Goal: Task Accomplishment & Management: Manage account settings

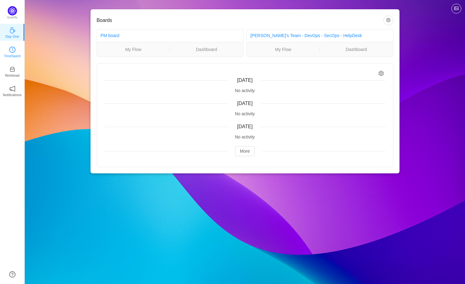
click at [15, 54] on p "TimeSpent" at bounding box center [12, 56] width 17 height 6
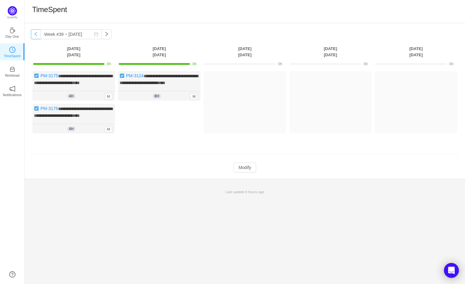
click at [38, 33] on button "button" at bounding box center [36, 34] width 10 height 10
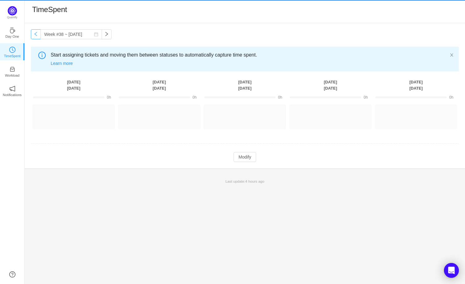
click at [38, 33] on button "button" at bounding box center [36, 34] width 10 height 10
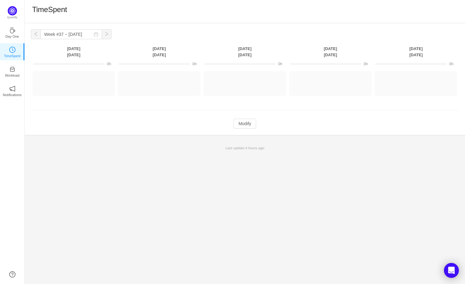
click at [38, 33] on button "button" at bounding box center [36, 34] width 10 height 10
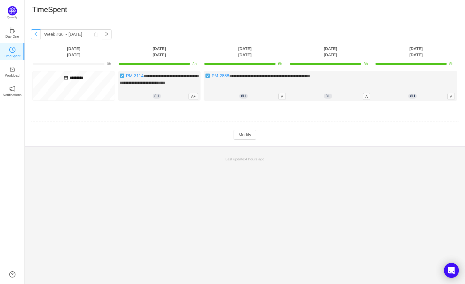
click at [38, 33] on button "button" at bounding box center [36, 34] width 10 height 10
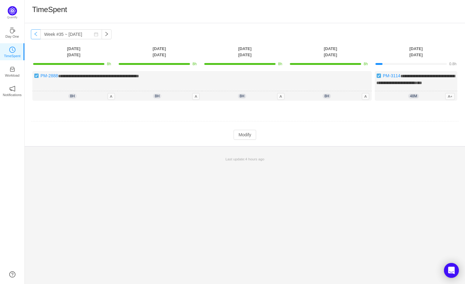
click at [38, 33] on button "button" at bounding box center [36, 34] width 10 height 10
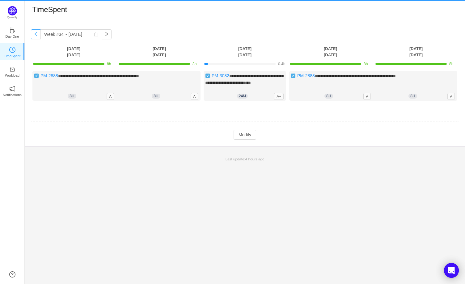
click at [38, 33] on button "button" at bounding box center [36, 34] width 10 height 10
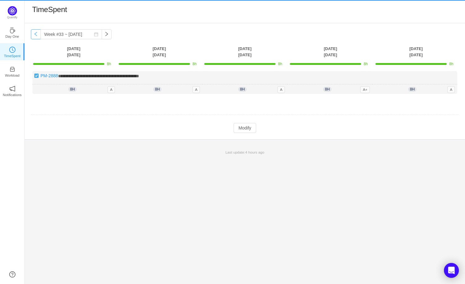
click at [38, 33] on button "button" at bounding box center [36, 34] width 10 height 10
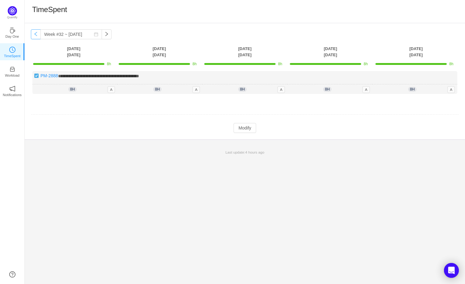
click at [38, 33] on button "button" at bounding box center [36, 34] width 10 height 10
click at [102, 32] on button "button" at bounding box center [107, 34] width 10 height 10
type input "Week #32 ~ [DATE]"
click at [249, 129] on button "Modify" at bounding box center [245, 128] width 23 height 10
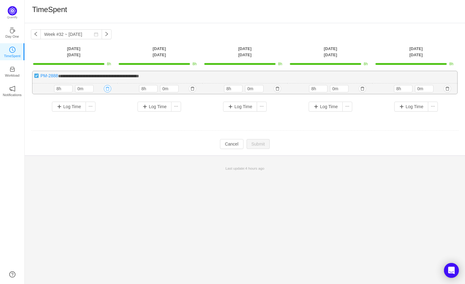
click at [105, 86] on button "button" at bounding box center [107, 88] width 7 height 7
click at [97, 115] on button "Yes" at bounding box center [100, 114] width 12 height 7
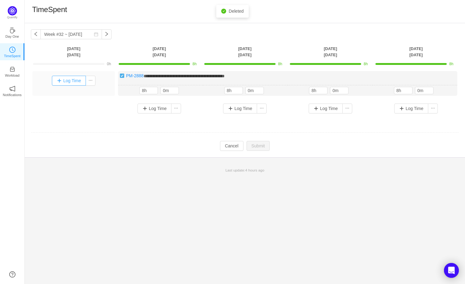
click at [75, 81] on button "Log Time" at bounding box center [69, 81] width 34 height 10
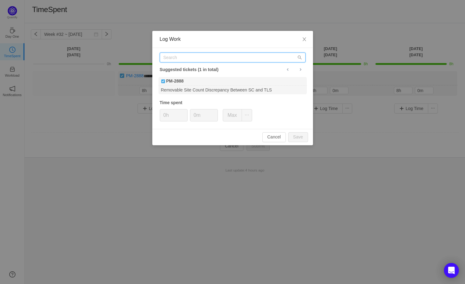
click at [186, 59] on input "text" at bounding box center [233, 58] width 146 height 10
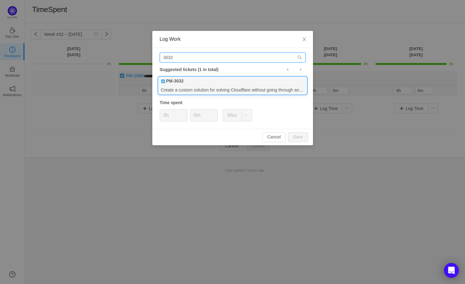
type input "3032"
drag, startPoint x: 202, startPoint y: 87, endPoint x: 198, endPoint y: 89, distance: 4.0
click at [201, 88] on div "Create a custom solution for solving Cloudflare without going through any captc…" at bounding box center [233, 90] width 148 height 8
click at [300, 136] on button "Save" at bounding box center [299, 137] width 20 height 10
type input "0h"
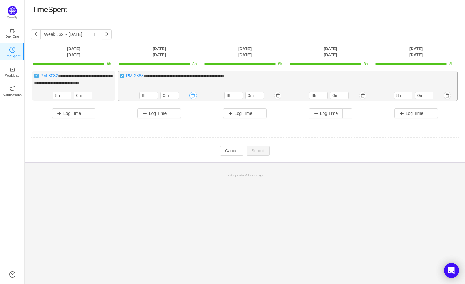
drag, startPoint x: 192, startPoint y: 94, endPoint x: 185, endPoint y: 98, distance: 8.3
click at [192, 94] on button "button" at bounding box center [193, 95] width 7 height 7
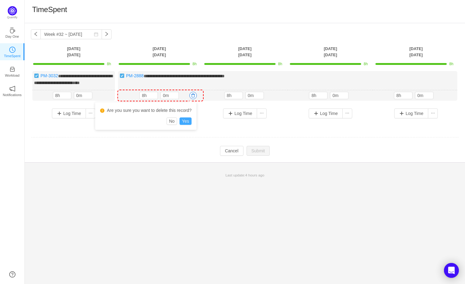
click at [187, 122] on button "Yes" at bounding box center [186, 121] width 12 height 7
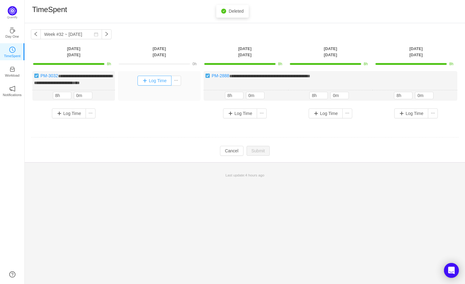
click at [156, 84] on button "Log Time" at bounding box center [155, 81] width 34 height 10
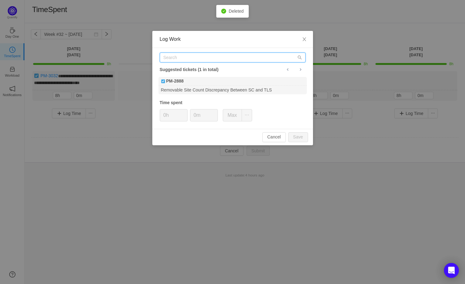
click at [177, 55] on input "text" at bounding box center [233, 58] width 146 height 10
type input "3032"
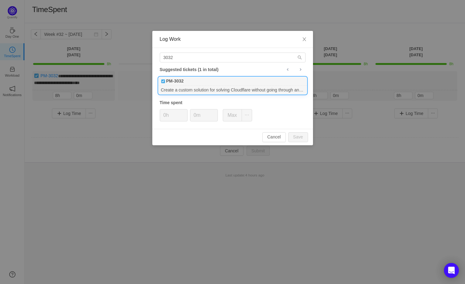
click at [182, 83] on b "PM-3032" at bounding box center [175, 81] width 18 height 6
click at [306, 138] on button "Save" at bounding box center [299, 137] width 20 height 10
type input "0h"
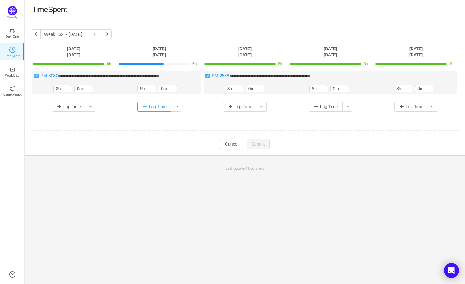
click at [148, 106] on button "Log Time" at bounding box center [155, 107] width 34 height 10
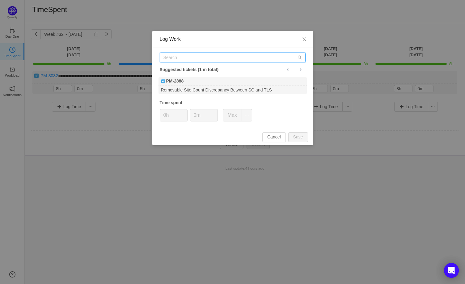
click at [169, 58] on input "text" at bounding box center [233, 58] width 146 height 10
type input "3034"
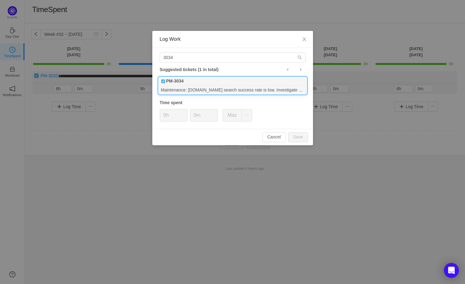
click at [180, 86] on div "Maintenance: [DOMAIN_NAME] search success rate is low. Investigate & fix." at bounding box center [233, 90] width 148 height 8
click at [294, 136] on button "Save" at bounding box center [299, 137] width 20 height 10
type input "0h"
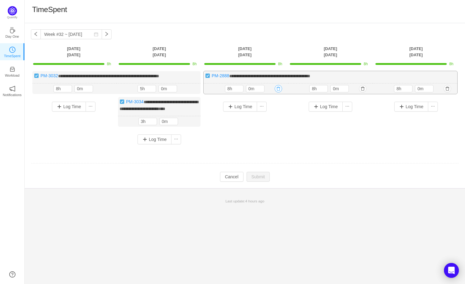
click at [279, 91] on button "button" at bounding box center [278, 88] width 7 height 7
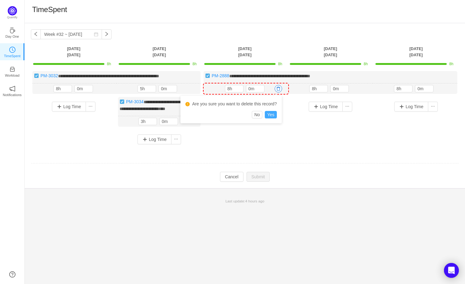
click at [272, 114] on button "Yes" at bounding box center [271, 114] width 12 height 7
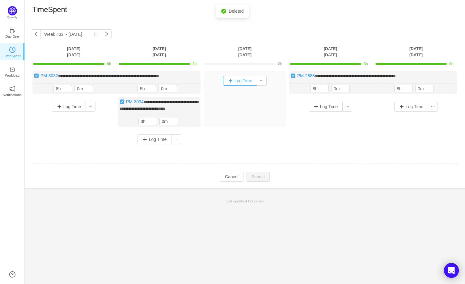
click at [240, 80] on button "Log Time" at bounding box center [240, 81] width 34 height 10
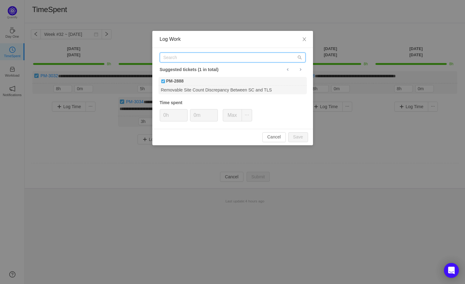
click at [192, 56] on input "text" at bounding box center [233, 58] width 146 height 10
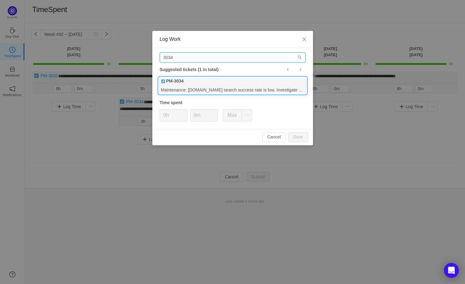
type input "3034"
click at [221, 81] on div "PM-3034" at bounding box center [233, 81] width 148 height 9
click at [300, 135] on button "Save" at bounding box center [299, 137] width 20 height 10
type input "0h"
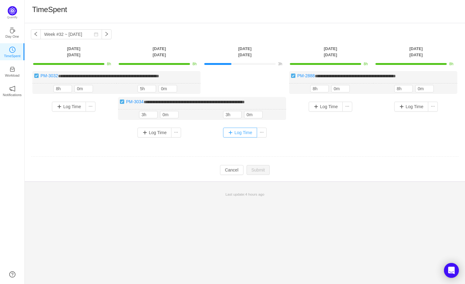
click at [241, 131] on button "Log Time" at bounding box center [240, 133] width 34 height 10
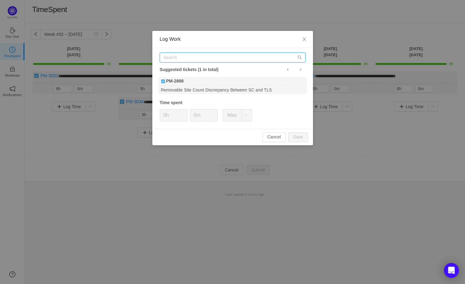
click at [182, 62] on input "text" at bounding box center [233, 58] width 146 height 10
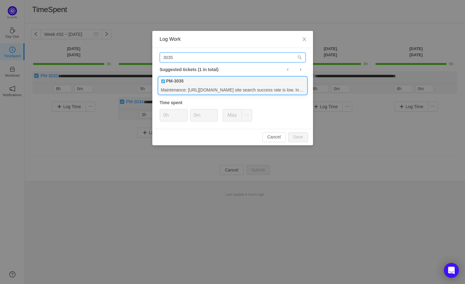
type input "3035"
click at [209, 84] on div "PM-3035" at bounding box center [233, 81] width 148 height 9
click at [298, 135] on button "Save" at bounding box center [299, 137] width 20 height 10
type input "0h"
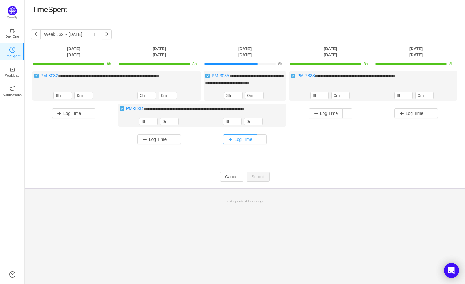
click at [245, 144] on button "Log Time" at bounding box center [240, 140] width 34 height 10
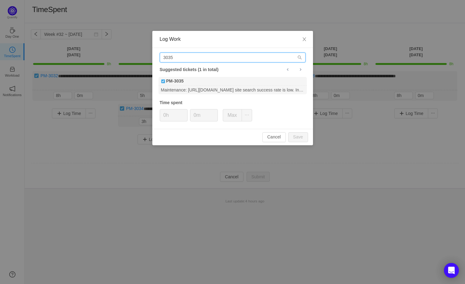
click at [180, 58] on input "3035" at bounding box center [233, 58] width 146 height 10
click at [190, 58] on input "3035" at bounding box center [233, 58] width 146 height 10
click at [276, 140] on button "Cancel" at bounding box center [275, 137] width 24 height 10
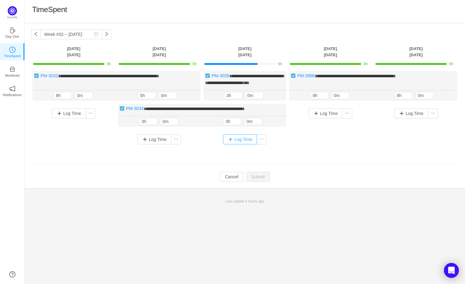
click at [240, 144] on button "Log Time" at bounding box center [240, 140] width 34 height 10
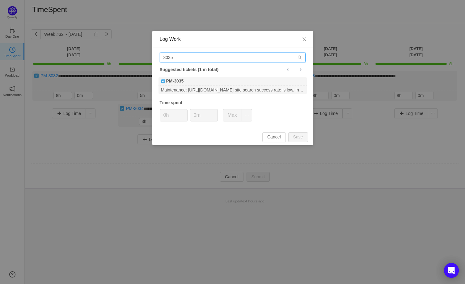
click at [185, 60] on input "3035" at bounding box center [233, 58] width 146 height 10
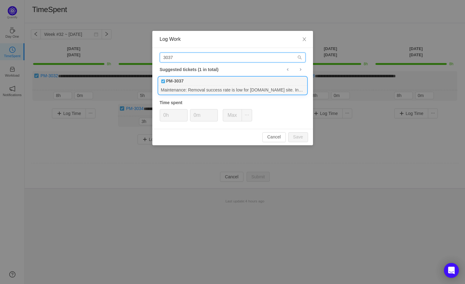
type input "3037"
click at [205, 85] on div "PM-3037" at bounding box center [233, 81] width 148 height 9
click at [295, 141] on button "Save" at bounding box center [299, 137] width 20 height 10
type input "0h"
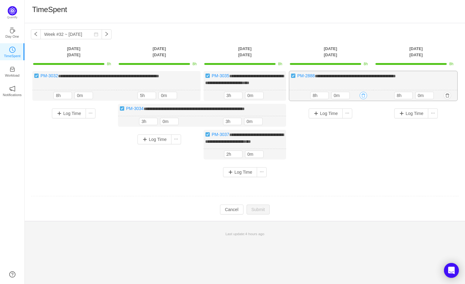
click at [364, 99] on button "button" at bounding box center [363, 95] width 7 height 7
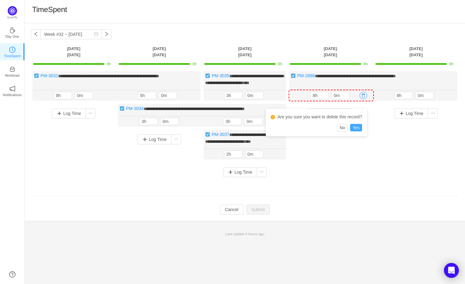
click at [354, 127] on button "Yes" at bounding box center [356, 127] width 12 height 7
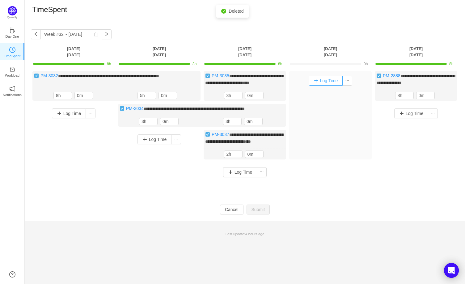
click at [323, 83] on button "Log Time" at bounding box center [326, 81] width 34 height 10
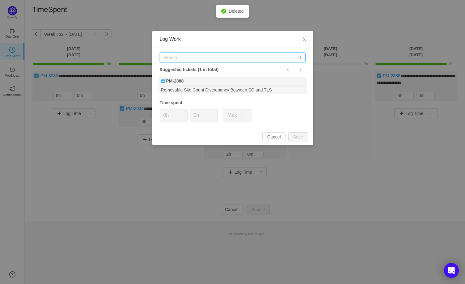
click at [207, 53] on input "text" at bounding box center [233, 58] width 146 height 10
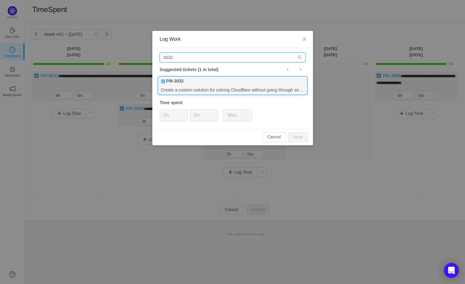
type input "3032"
click at [180, 85] on div "PM-3032" at bounding box center [233, 81] width 148 height 9
click at [296, 137] on button "Save" at bounding box center [299, 137] width 20 height 10
type input "0h"
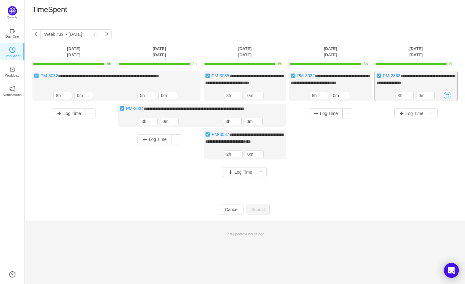
click at [446, 99] on button "button" at bounding box center [447, 95] width 7 height 7
click at [440, 127] on button "Yes" at bounding box center [441, 127] width 12 height 7
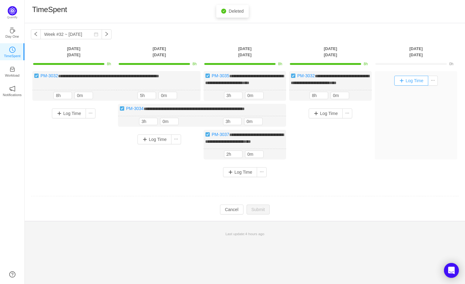
click at [411, 78] on button "Log Time" at bounding box center [412, 81] width 34 height 10
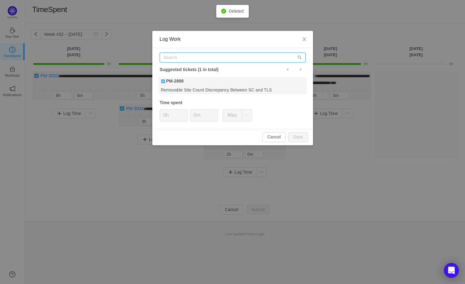
click at [173, 58] on input "text" at bounding box center [233, 58] width 146 height 10
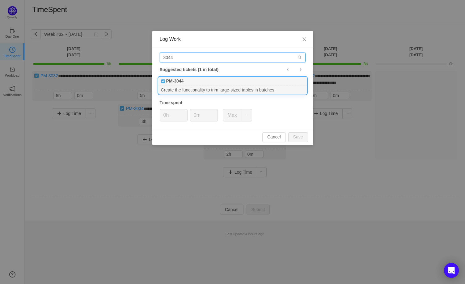
type input "3044"
click at [194, 78] on div "PM-3044" at bounding box center [233, 81] width 148 height 9
click at [303, 135] on button "Save" at bounding box center [299, 137] width 20 height 10
type input "0h"
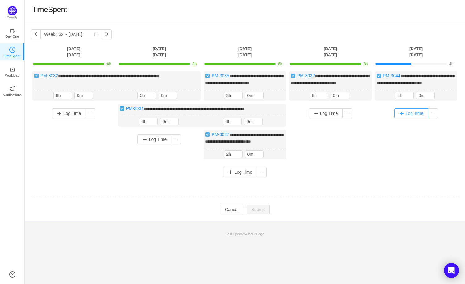
click at [409, 118] on button "Log Time" at bounding box center [412, 114] width 34 height 10
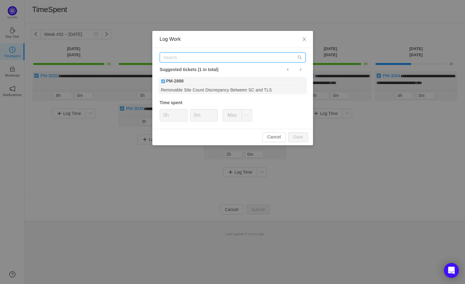
click at [170, 55] on input "text" at bounding box center [233, 58] width 146 height 10
type input "3045"
click at [195, 75] on div "3045 Suggested tickets (1 in total) PM-3045 Refactor scrapfly functionality for…" at bounding box center [232, 88] width 161 height 81
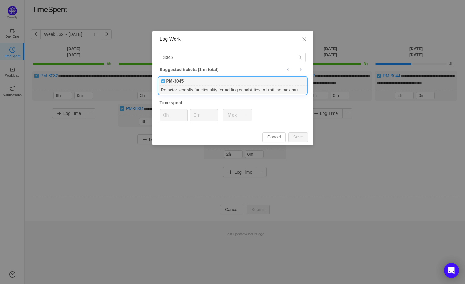
click at [195, 82] on div "PM-3045" at bounding box center [233, 81] width 148 height 9
click at [303, 135] on button "Save" at bounding box center [299, 137] width 20 height 10
type input "0h"
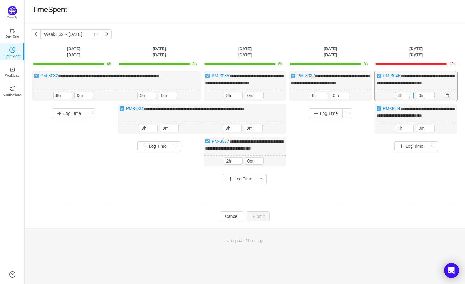
click at [408, 96] on span "Increase Value" at bounding box center [410, 94] width 6 height 4
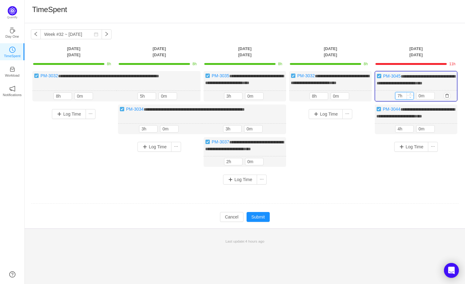
click at [411, 99] on span "Decrease Value" at bounding box center [410, 97] width 6 height 4
type input "4h"
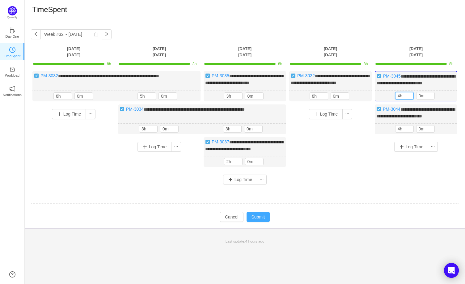
click at [257, 220] on button "Submit" at bounding box center [259, 217] width 24 height 10
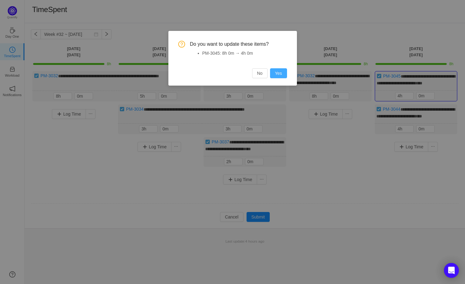
click at [281, 76] on button "Yes" at bounding box center [278, 73] width 17 height 10
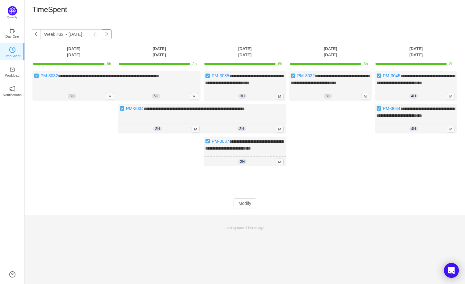
click at [102, 37] on button "button" at bounding box center [107, 34] width 10 height 10
type input "Week #33 ~ [DATE]"
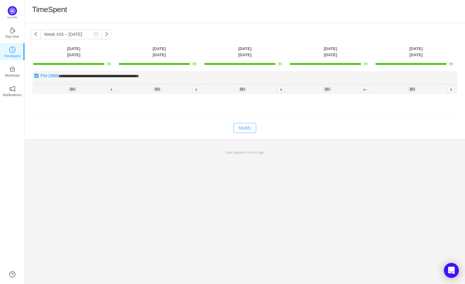
click at [246, 127] on button "Modify" at bounding box center [245, 128] width 23 height 10
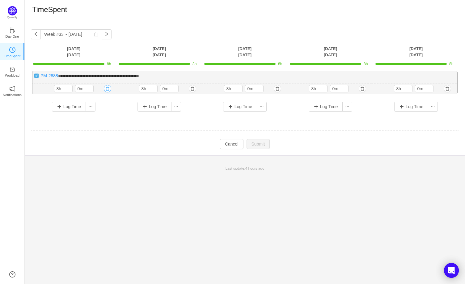
click at [108, 90] on button "button" at bounding box center [107, 88] width 7 height 7
click at [103, 115] on button "Yes" at bounding box center [100, 114] width 12 height 7
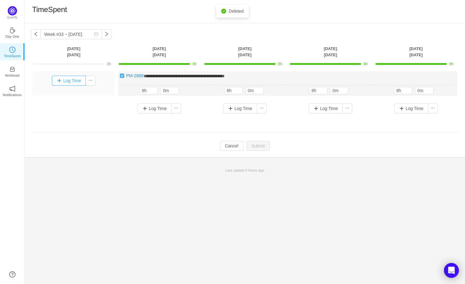
click at [67, 80] on button "Log Time" at bounding box center [69, 81] width 34 height 10
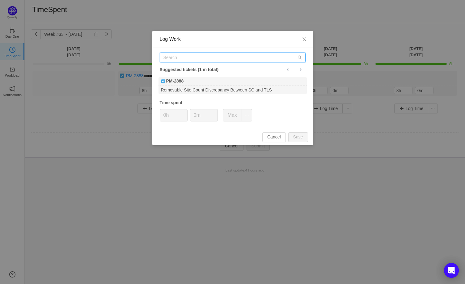
click at [198, 61] on input "text" at bounding box center [233, 58] width 146 height 10
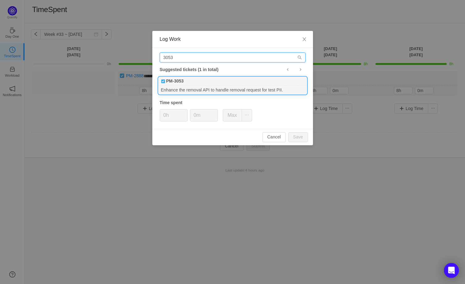
type input "3053"
click at [199, 88] on div "Enhance the removal API to handle removal request for test PII." at bounding box center [233, 90] width 148 height 8
click at [298, 136] on button "Save" at bounding box center [299, 137] width 20 height 10
type input "0h"
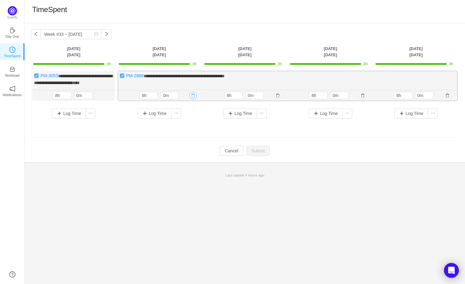
click at [193, 95] on button "button" at bounding box center [193, 95] width 7 height 7
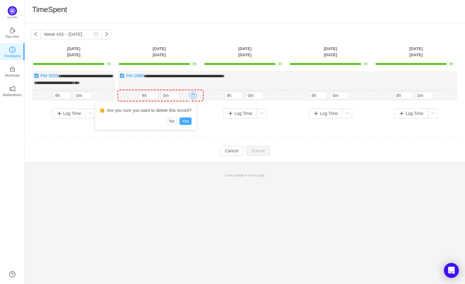
click at [188, 119] on button "Yes" at bounding box center [186, 121] width 12 height 7
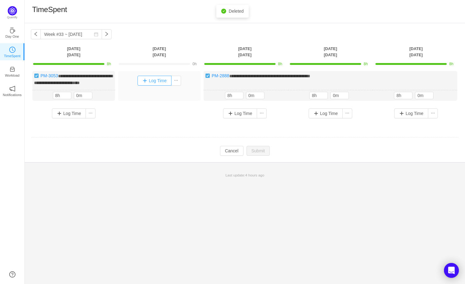
click at [154, 77] on button "Log Time" at bounding box center [155, 81] width 34 height 10
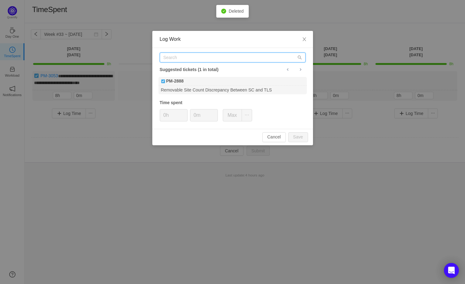
click at [207, 54] on input "text" at bounding box center [233, 58] width 146 height 10
type input "3044"
click at [201, 75] on div "3044 Suggested tickets (1 in total) PM-3044 Create the functionality to trim la…" at bounding box center [232, 88] width 161 height 81
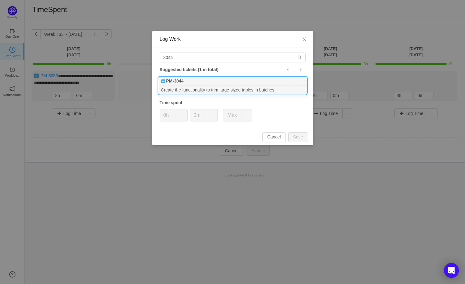
click at [199, 81] on div "PM-3044" at bounding box center [233, 81] width 148 height 9
click at [300, 137] on button "Save" at bounding box center [299, 137] width 20 height 10
type input "0h"
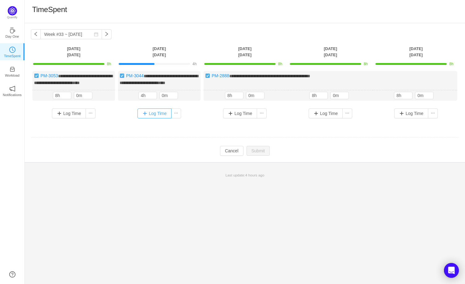
click at [151, 114] on button "Log Time" at bounding box center [155, 114] width 34 height 10
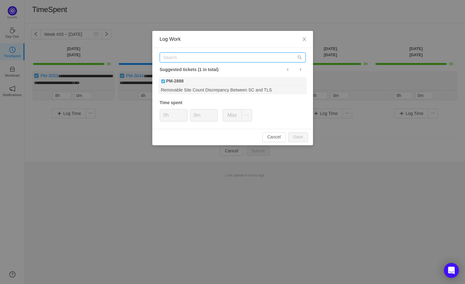
click at [251, 56] on input "text" at bounding box center [233, 58] width 146 height 10
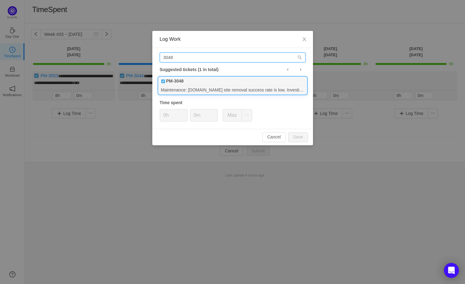
type input "3048"
click at [216, 86] on div "Maintenance: [DOMAIN_NAME] site removal success rate is low. Investigate and fi…" at bounding box center [233, 90] width 148 height 8
click at [298, 140] on button "Save" at bounding box center [299, 137] width 20 height 10
type input "0h"
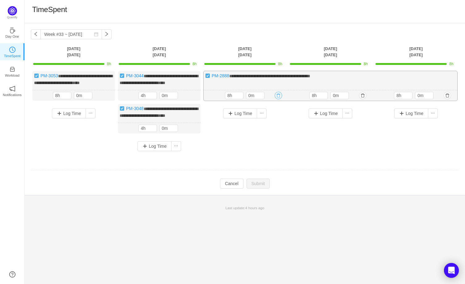
click at [278, 95] on button "button" at bounding box center [278, 95] width 7 height 7
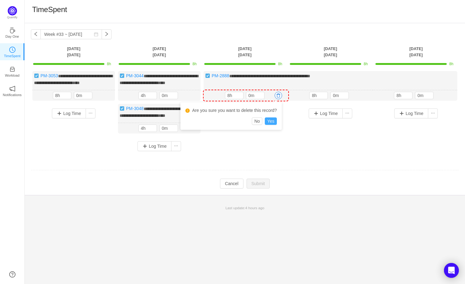
click at [272, 123] on button "Yes" at bounding box center [271, 121] width 12 height 7
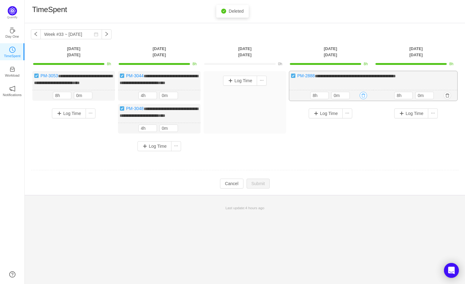
click at [364, 93] on button "button" at bounding box center [363, 95] width 7 height 7
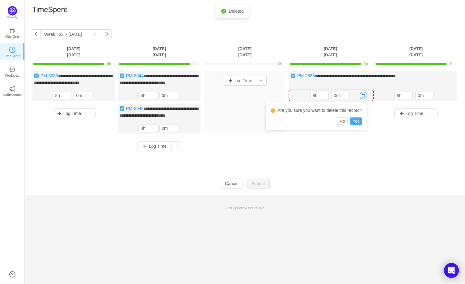
click at [360, 120] on button "Yes" at bounding box center [356, 121] width 12 height 7
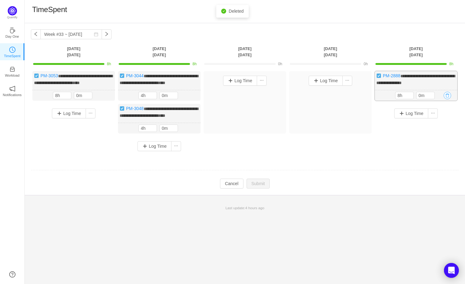
click at [448, 93] on button "button" at bounding box center [447, 95] width 7 height 7
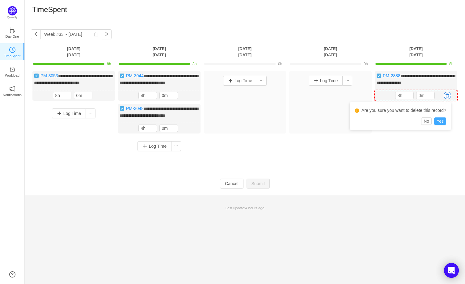
click at [442, 120] on button "Yes" at bounding box center [441, 121] width 12 height 7
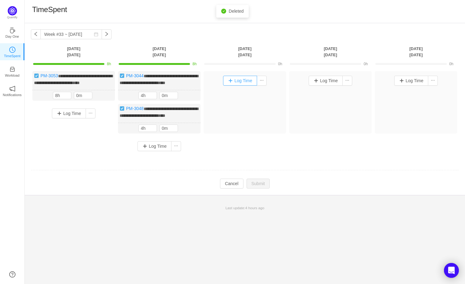
click at [238, 80] on button "Log Time" at bounding box center [240, 81] width 34 height 10
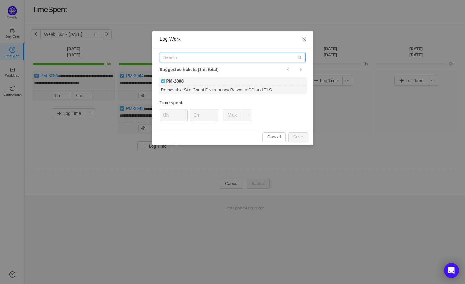
click at [229, 59] on input "text" at bounding box center [233, 58] width 146 height 10
type input "3055"
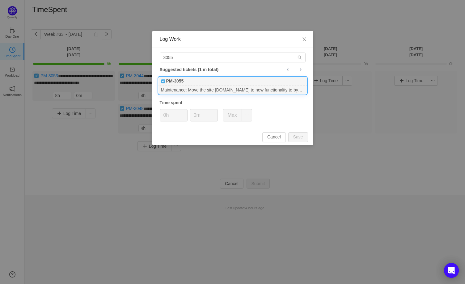
click at [182, 80] on b "PM-3055" at bounding box center [175, 81] width 18 height 6
click at [298, 139] on button "Save" at bounding box center [299, 137] width 20 height 10
type input "0h"
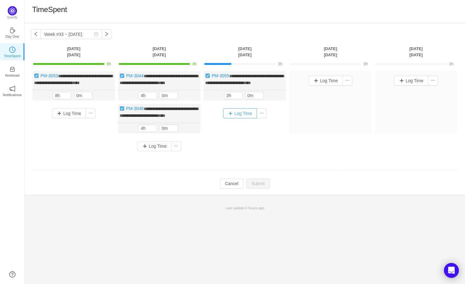
click at [238, 113] on button "Log Time" at bounding box center [240, 114] width 34 height 10
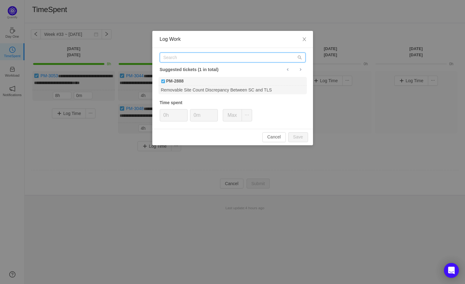
click at [182, 56] on input "text" at bounding box center [233, 58] width 146 height 10
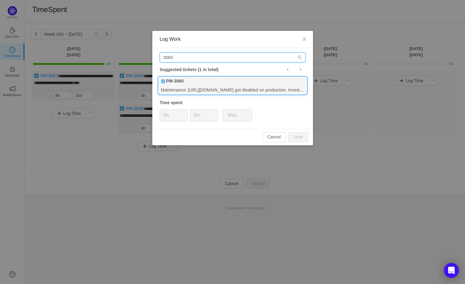
type input "3060"
click at [196, 84] on div "PM-3060" at bounding box center [233, 81] width 148 height 9
click at [303, 134] on button "Save" at bounding box center [299, 137] width 20 height 10
type input "0h"
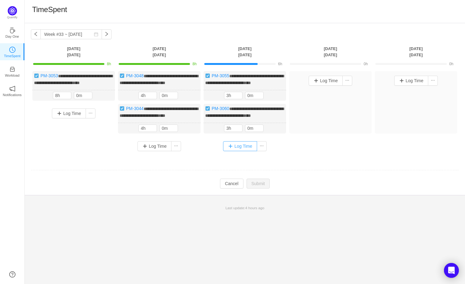
click at [244, 151] on button "Log Time" at bounding box center [240, 146] width 34 height 10
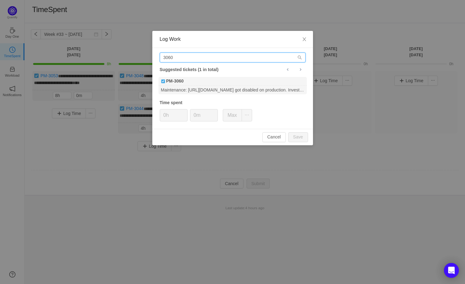
click at [179, 54] on input "3060" at bounding box center [233, 58] width 146 height 10
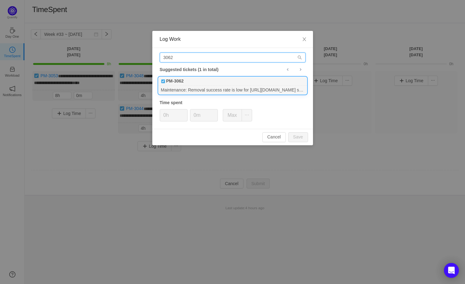
type input "3062"
click at [207, 83] on div "PM-3062" at bounding box center [233, 81] width 148 height 9
click at [298, 138] on button "Save" at bounding box center [299, 137] width 20 height 10
type input "0h"
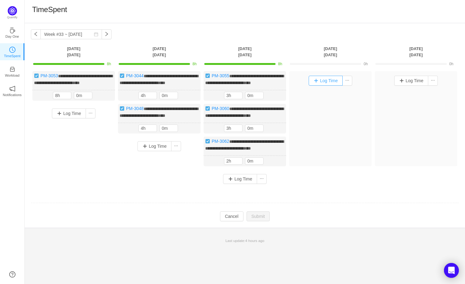
click at [324, 80] on button "Log Time" at bounding box center [326, 81] width 34 height 10
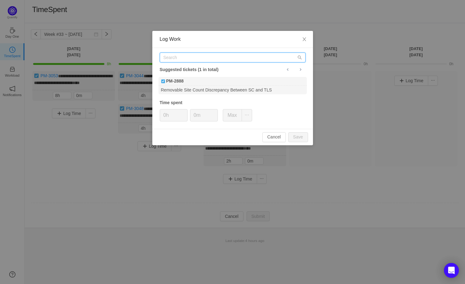
click at [199, 59] on input "text" at bounding box center [233, 58] width 146 height 10
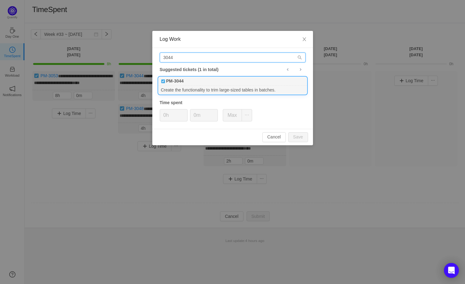
type input "3044"
click at [200, 86] on div "Create the functionality to trim large-sized tables in batches." at bounding box center [233, 90] width 148 height 8
click at [299, 137] on button "Save" at bounding box center [299, 137] width 20 height 10
type input "0h"
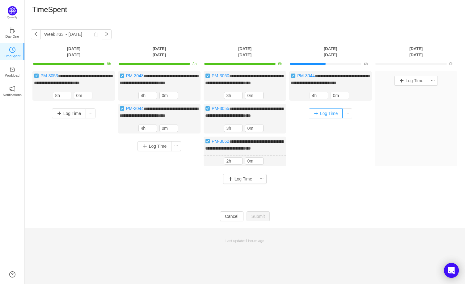
click at [320, 118] on button "Log Time" at bounding box center [326, 114] width 34 height 10
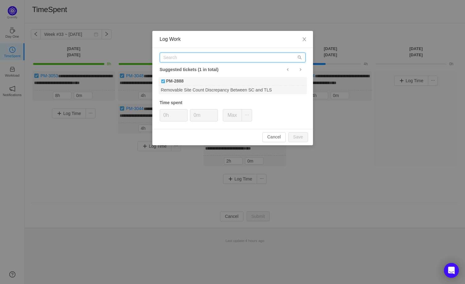
click at [204, 54] on input "text" at bounding box center [233, 58] width 146 height 10
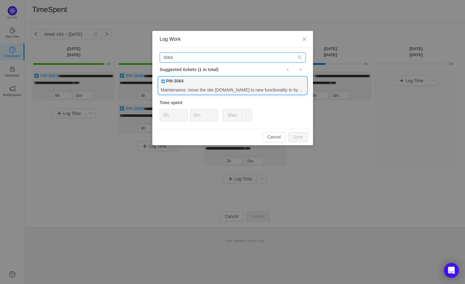
type input "3064"
click at [216, 79] on div "PM-3064" at bounding box center [233, 81] width 148 height 9
click at [300, 139] on button "Save" at bounding box center [299, 137] width 20 height 10
type input "0h"
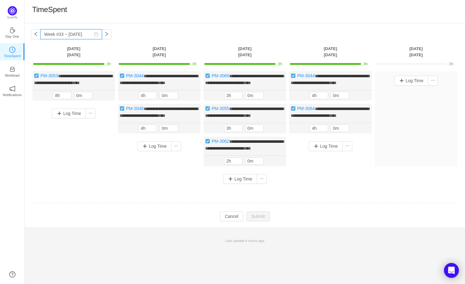
click at [96, 37] on input "Week #33 ~ [DATE]" at bounding box center [72, 34] width 62 height 10
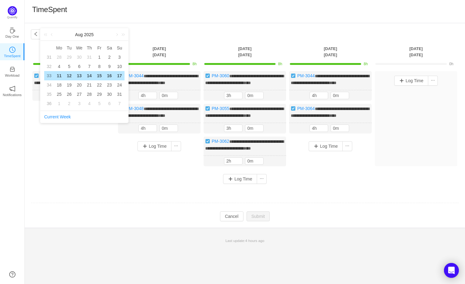
click at [165, 29] on div "**********" at bounding box center [245, 125] width 441 height 205
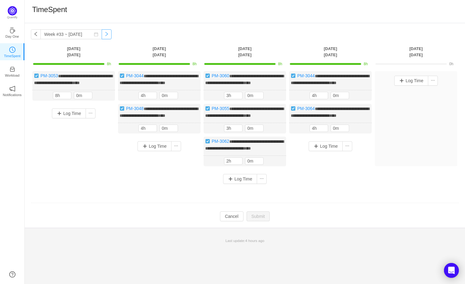
click at [102, 35] on button "button" at bounding box center [107, 34] width 10 height 10
type input "Week #34 ~ [DATE]"
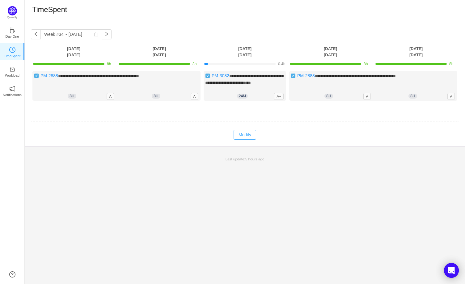
click at [246, 140] on button "Modify" at bounding box center [245, 135] width 23 height 10
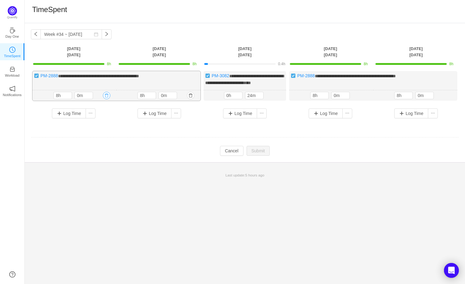
click at [103, 99] on button "button" at bounding box center [106, 95] width 7 height 7
click at [102, 128] on button "Yes" at bounding box center [99, 127] width 12 height 7
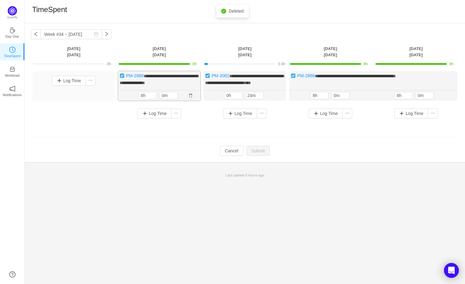
click at [196, 101] on div "8h 8h 0m" at bounding box center [159, 95] width 83 height 11
click at [190, 99] on button "button" at bounding box center [190, 95] width 7 height 7
click at [185, 127] on button "Yes" at bounding box center [184, 127] width 12 height 7
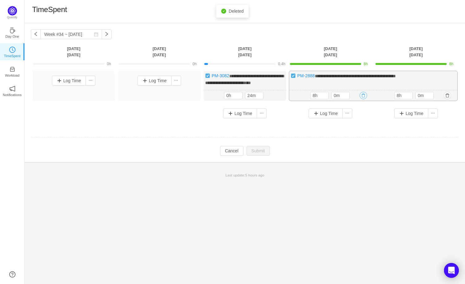
click at [366, 99] on button "button" at bounding box center [363, 95] width 7 height 7
click at [355, 127] on button "Yes" at bounding box center [356, 127] width 12 height 7
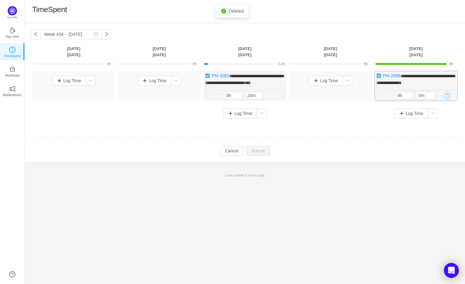
click at [448, 99] on button "button" at bounding box center [447, 95] width 7 height 7
click at [438, 126] on button "Yes" at bounding box center [441, 127] width 12 height 7
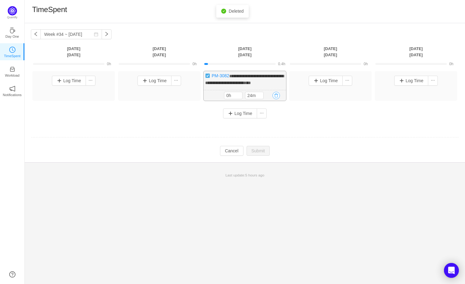
click at [278, 99] on button "button" at bounding box center [276, 95] width 7 height 7
click at [272, 129] on button "Yes" at bounding box center [269, 127] width 12 height 7
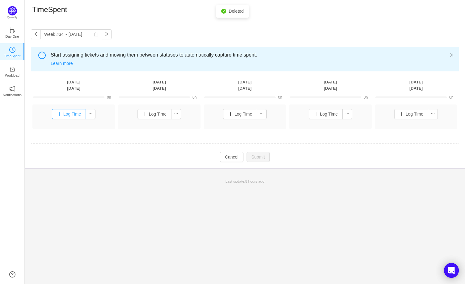
click at [74, 113] on button "Log Time" at bounding box center [69, 114] width 34 height 10
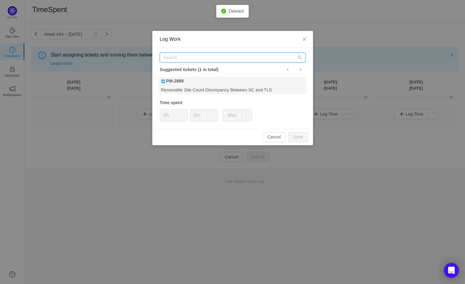
click at [176, 60] on input "text" at bounding box center [233, 58] width 146 height 10
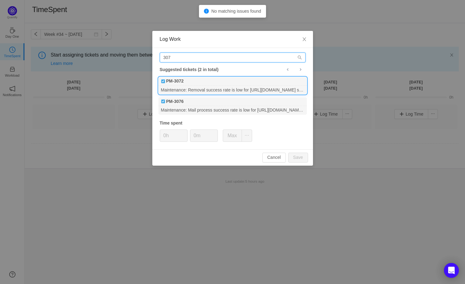
type input "307"
click at [176, 82] on b "PM-3072" at bounding box center [175, 81] width 18 height 6
click at [178, 137] on input "0h" at bounding box center [173, 136] width 27 height 12
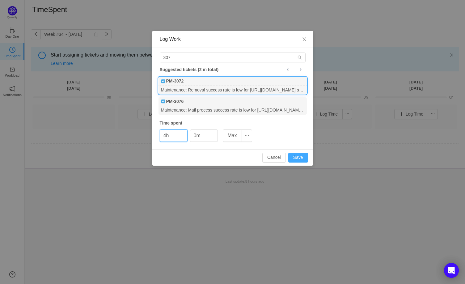
click at [304, 155] on button "Save" at bounding box center [299, 158] width 20 height 10
type input "0h"
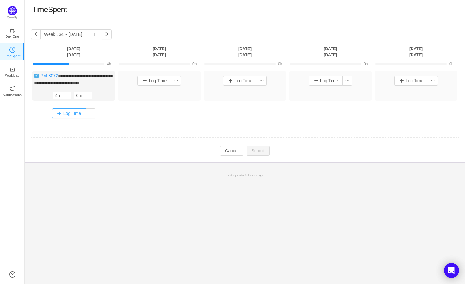
click at [66, 111] on button "Log Time" at bounding box center [69, 114] width 34 height 10
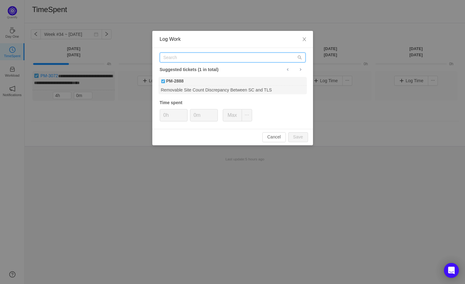
click at [181, 59] on input "text" at bounding box center [233, 58] width 146 height 10
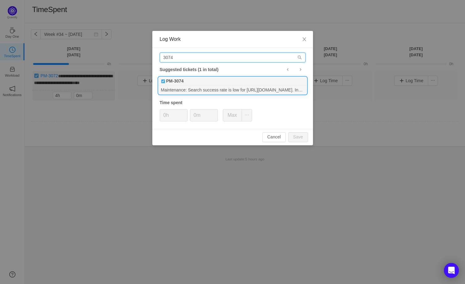
type input "3074"
click at [202, 84] on div "PM-3074" at bounding box center [233, 81] width 148 height 9
click at [297, 137] on button "Save" at bounding box center [299, 137] width 20 height 10
type input "0h"
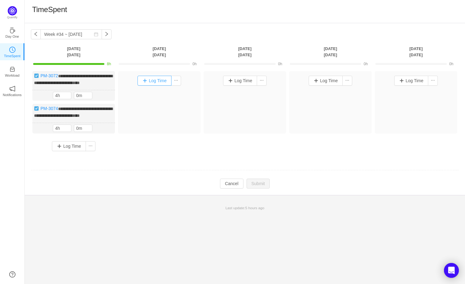
click at [156, 79] on button "Log Time" at bounding box center [155, 81] width 34 height 10
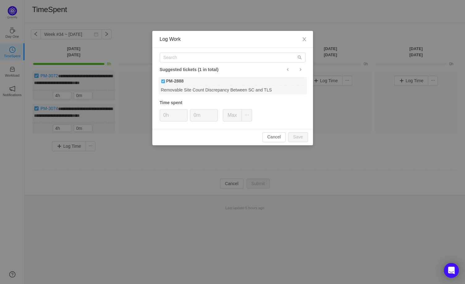
click at [173, 66] on div "Suggested tickets (1 in total)" at bounding box center [233, 70] width 146 height 8
click at [169, 54] on input "text" at bounding box center [233, 58] width 146 height 10
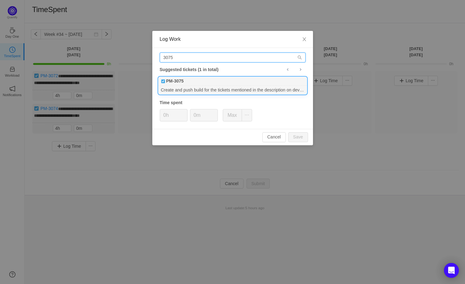
type input "3075"
click at [205, 83] on div "PM-3075" at bounding box center [233, 81] width 148 height 9
click at [303, 137] on button "Save" at bounding box center [299, 137] width 20 height 10
type input "0h"
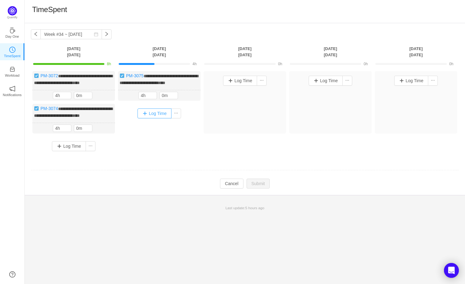
click at [157, 113] on button "Log Time" at bounding box center [155, 114] width 34 height 10
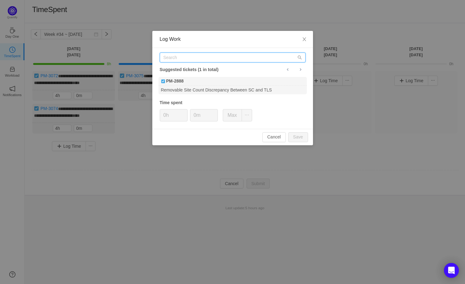
click at [179, 58] on input "text" at bounding box center [233, 58] width 146 height 10
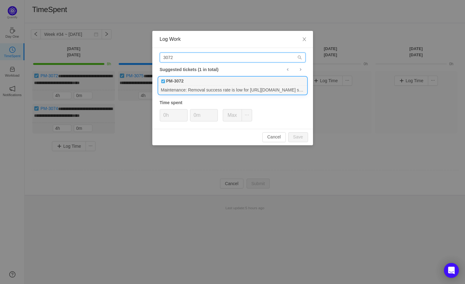
type input "3072"
click at [188, 82] on div "PM-3072" at bounding box center [233, 81] width 148 height 9
click at [303, 134] on button "Save" at bounding box center [299, 137] width 20 height 10
type input "0h"
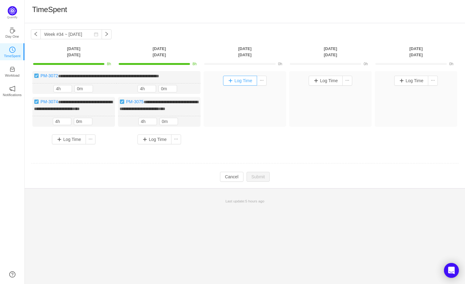
click at [244, 79] on button "Log Time" at bounding box center [240, 81] width 34 height 10
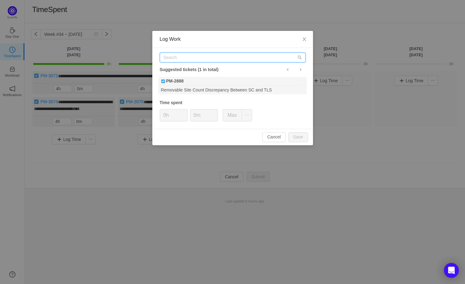
click at [176, 61] on input "text" at bounding box center [233, 58] width 146 height 10
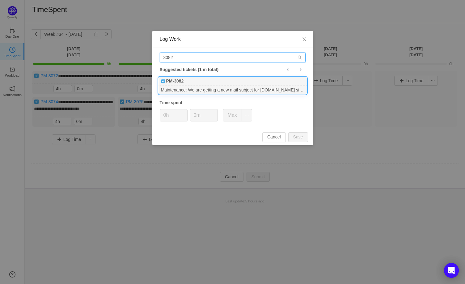
type input "3082"
click at [202, 92] on div "Maintenance: We are getting a new mail subject for [DOMAIN_NAME] site. Investig…" at bounding box center [233, 90] width 148 height 8
click at [300, 134] on button "Save" at bounding box center [299, 137] width 20 height 10
click at [220, 83] on div "PM-3082" at bounding box center [233, 81] width 148 height 9
click at [173, 115] on input "8h" at bounding box center [173, 115] width 27 height 12
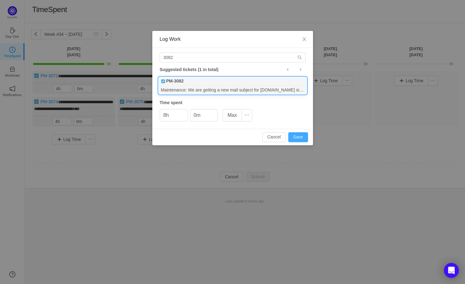
click at [299, 137] on button "Save" at bounding box center [299, 137] width 20 height 10
type input "0h"
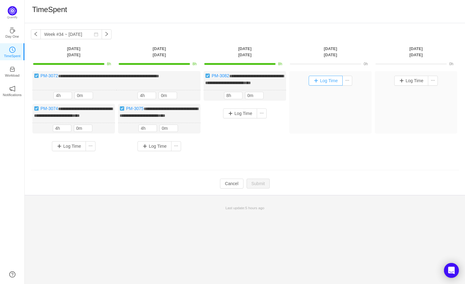
click at [328, 81] on button "Log Time" at bounding box center [326, 81] width 34 height 10
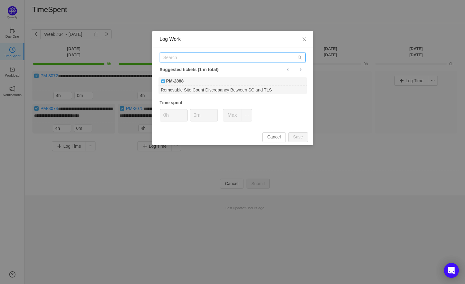
click at [172, 60] on input "text" at bounding box center [233, 58] width 146 height 10
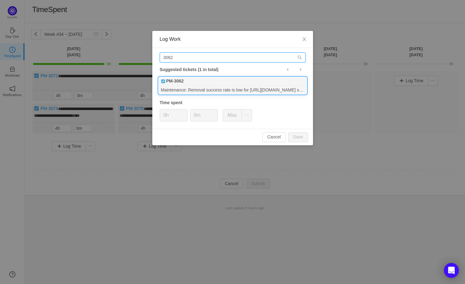
type input "3062"
click at [200, 78] on div "PM-3062" at bounding box center [233, 81] width 148 height 9
click at [296, 135] on button "Save" at bounding box center [299, 137] width 20 height 10
type input "0h"
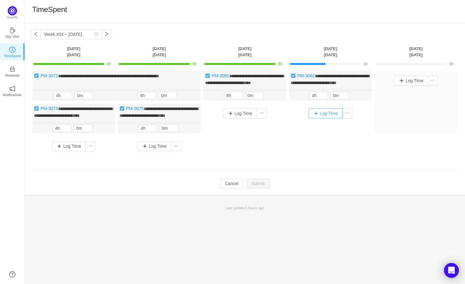
click at [333, 118] on button "Log Time" at bounding box center [326, 114] width 34 height 10
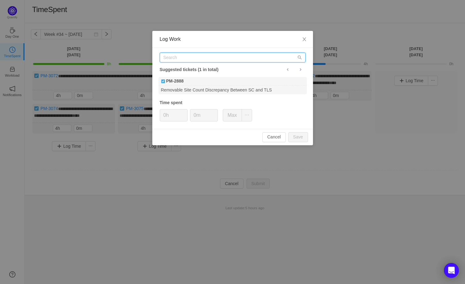
click at [190, 57] on input "text" at bounding box center [233, 58] width 146 height 10
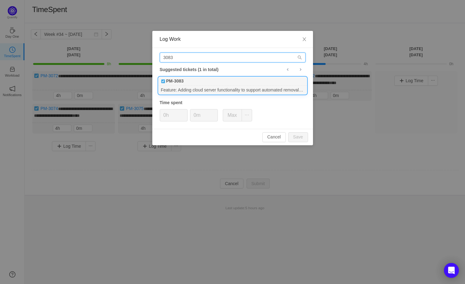
type input "3083"
click at [208, 86] on div "Feature: Adding cloud server functionality to support automated removal through…" at bounding box center [233, 90] width 148 height 8
click at [302, 135] on button "Save" at bounding box center [299, 137] width 20 height 10
type input "0h"
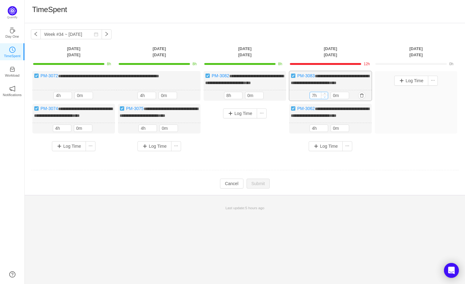
click at [324, 98] on icon "icon: down" at bounding box center [325, 97] width 2 height 2
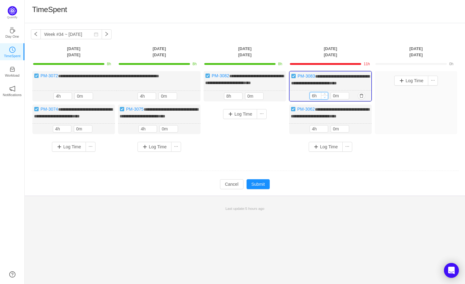
click at [324, 98] on icon "icon: down" at bounding box center [325, 97] width 2 height 2
type input "4h"
click at [324, 98] on icon "icon: down" at bounding box center [325, 97] width 2 height 2
click at [418, 98] on div "Log Time" at bounding box center [416, 102] width 83 height 63
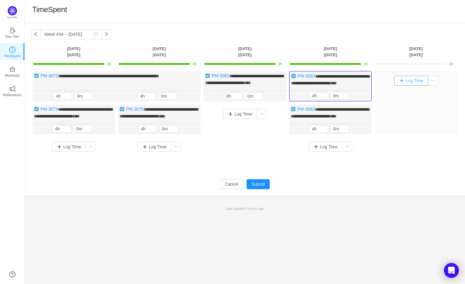
click at [417, 78] on button "Log Time" at bounding box center [412, 81] width 34 height 10
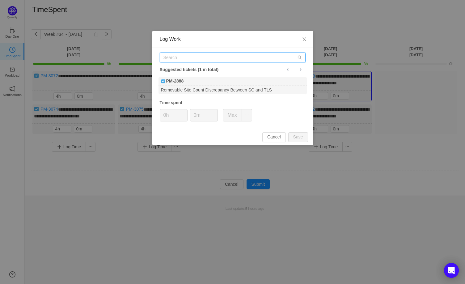
click at [177, 57] on input "text" at bounding box center [233, 58] width 146 height 10
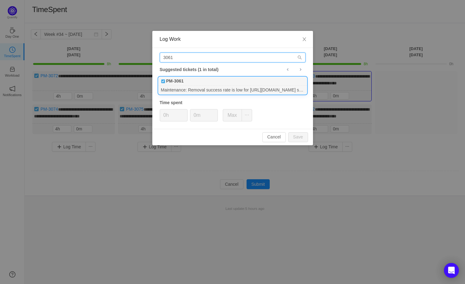
type input "3061"
click at [191, 87] on div "Maintenance: Removal success rate is low for [URL][DOMAIN_NAME] site. Investiga…" at bounding box center [233, 90] width 148 height 8
click at [296, 135] on button "Save" at bounding box center [299, 137] width 20 height 10
type input "0h"
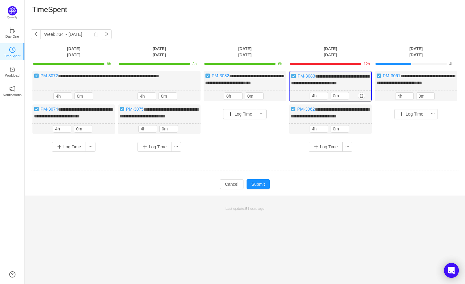
click at [355, 100] on div "8h 4h 0m" at bounding box center [331, 96] width 82 height 11
click at [319, 99] on input "4h" at bounding box center [319, 95] width 18 height 7
click at [323, 99] on span "Decrease Value" at bounding box center [325, 97] width 6 height 4
type input "4h"
click at [326, 96] on icon "icon: up" at bounding box center [325, 95] width 2 height 2
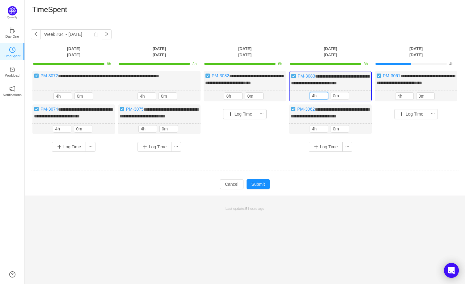
click at [262, 179] on td at bounding box center [245, 171] width 428 height 16
click at [262, 189] on button "Submit" at bounding box center [259, 184] width 24 height 10
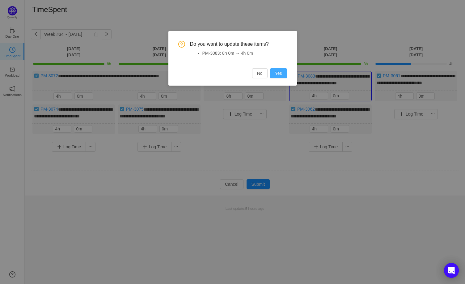
click at [284, 77] on button "Yes" at bounding box center [278, 73] width 17 height 10
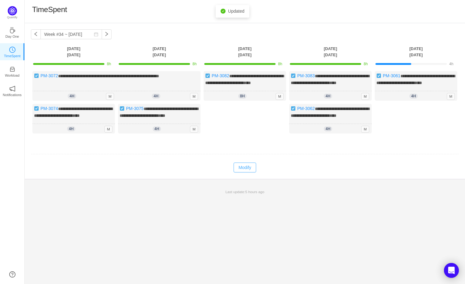
click at [250, 173] on button "Modify" at bounding box center [245, 168] width 23 height 10
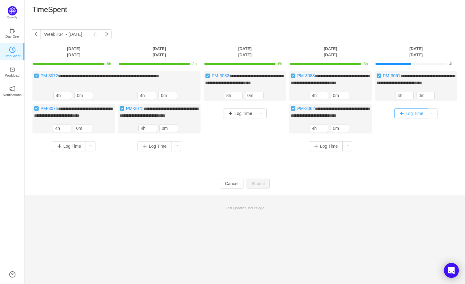
click at [410, 118] on button "Log Time" at bounding box center [412, 114] width 34 height 10
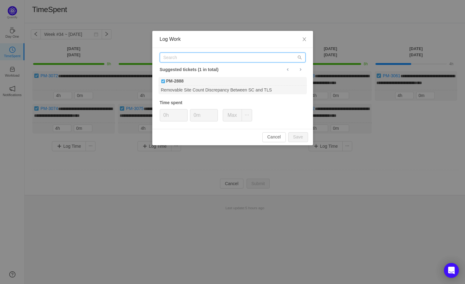
click at [198, 62] on input "text" at bounding box center [233, 58] width 146 height 10
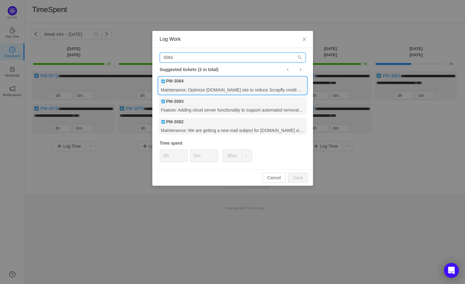
type input "3084"
click at [197, 86] on div "Maintenance: Optimize [DOMAIN_NAME] site to reduce Scrapfly credit consumption" at bounding box center [233, 90] width 148 height 8
click at [295, 177] on button "Save" at bounding box center [299, 178] width 20 height 10
type input "0h"
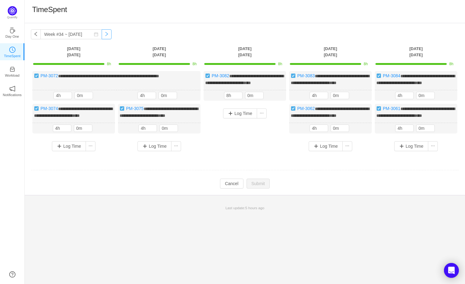
click at [102, 35] on button "button" at bounding box center [107, 34] width 10 height 10
type input "Week #35 ~ [DATE]"
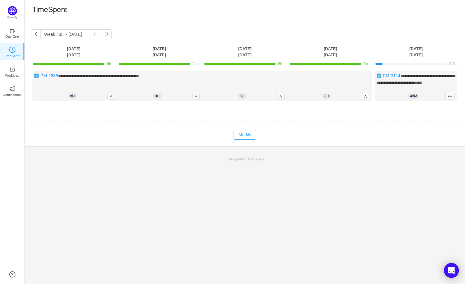
click at [241, 140] on button "Modify" at bounding box center [245, 135] width 23 height 10
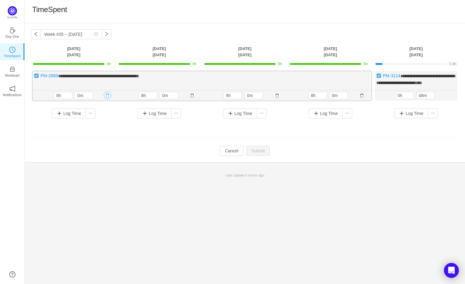
click at [108, 99] on button "button" at bounding box center [107, 95] width 7 height 7
click at [104, 128] on button "Yes" at bounding box center [100, 127] width 12 height 7
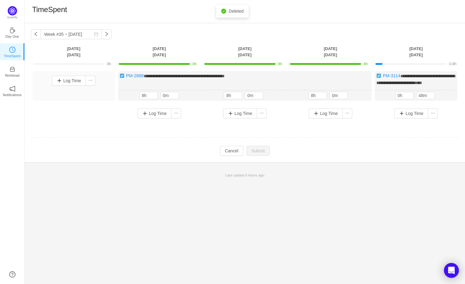
click at [0, 0] on button "button" at bounding box center [0, 0] width 0 height 0
click at [189, 126] on button "Yes" at bounding box center [185, 127] width 12 height 7
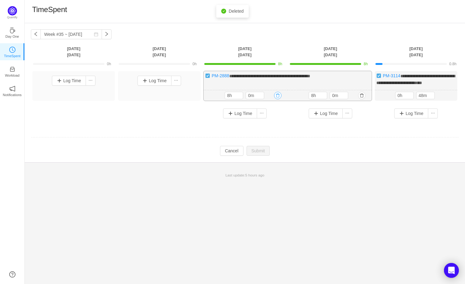
click at [278, 99] on button "button" at bounding box center [277, 95] width 7 height 7
click at [269, 127] on button "Yes" at bounding box center [271, 127] width 12 height 7
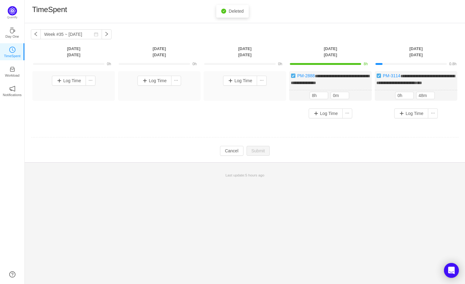
click at [0, 0] on button "button" at bounding box center [0, 0] width 0 height 0
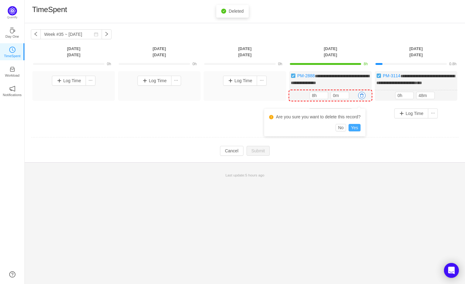
click at [354, 128] on button "Yes" at bounding box center [355, 127] width 12 height 7
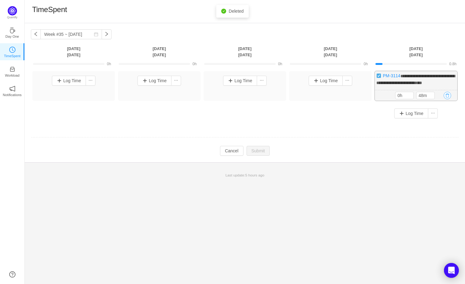
click at [449, 99] on button "button" at bounding box center [447, 95] width 7 height 7
click at [443, 127] on button "Yes" at bounding box center [441, 127] width 12 height 7
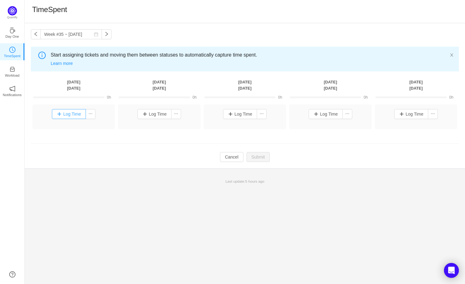
click at [67, 115] on button "Log Time" at bounding box center [69, 114] width 34 height 10
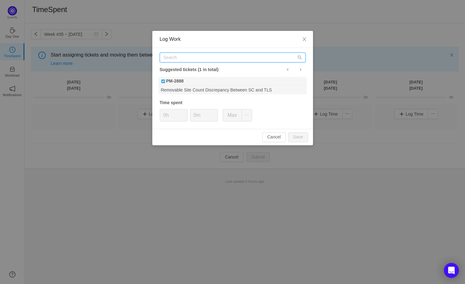
click at [203, 61] on input "text" at bounding box center [233, 58] width 146 height 10
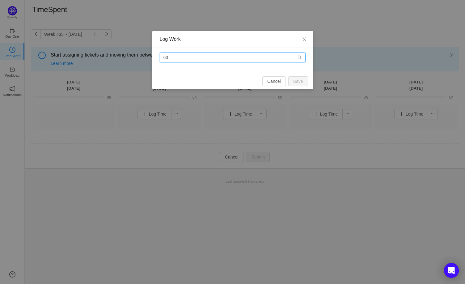
type input "6"
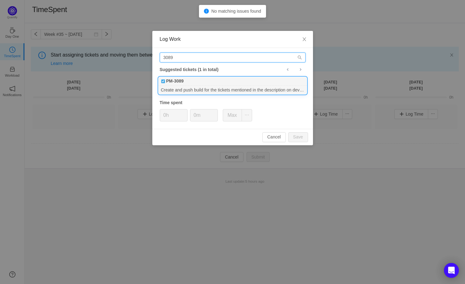
type input "3089"
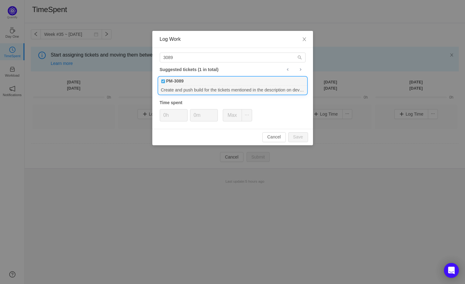
click at [197, 88] on div "Create and push build for the tickets mentioned in the description on dev & pro…" at bounding box center [233, 90] width 148 height 8
click at [302, 135] on button "Save" at bounding box center [299, 137] width 20 height 10
type input "0h"
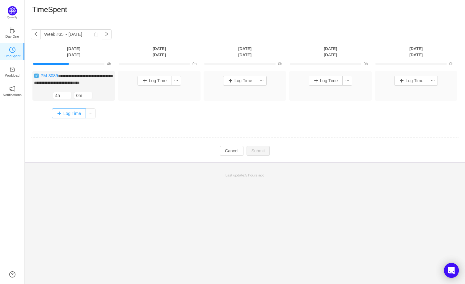
click at [67, 111] on button "Log Time" at bounding box center [69, 114] width 34 height 10
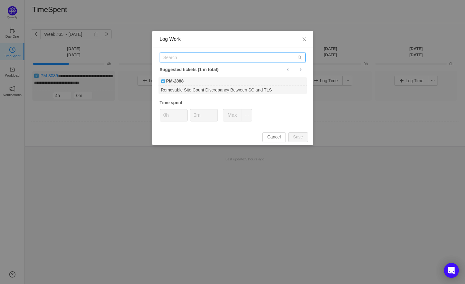
click at [188, 59] on input "text" at bounding box center [233, 58] width 146 height 10
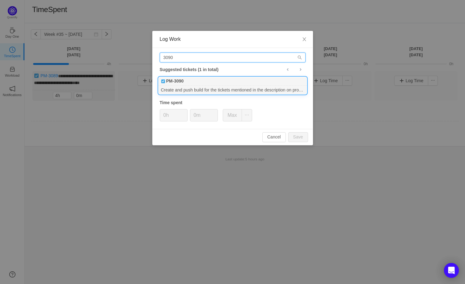
type input "3090"
click at [191, 81] on div "PM-3090" at bounding box center [233, 81] width 148 height 9
click at [303, 137] on button "Save" at bounding box center [299, 137] width 20 height 10
type input "0h"
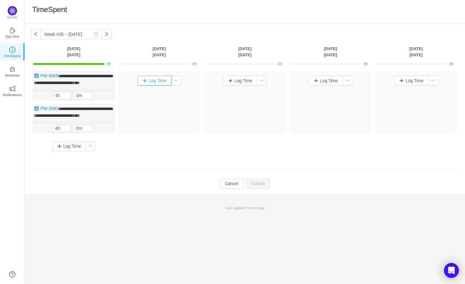
click at [149, 79] on button "Log Time" at bounding box center [155, 81] width 34 height 10
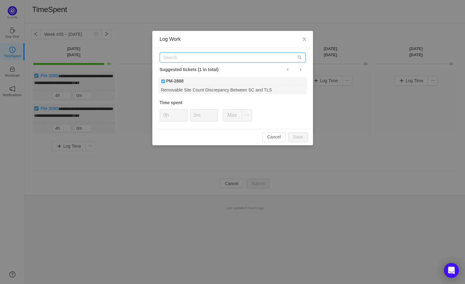
click at [182, 61] on input "text" at bounding box center [233, 58] width 146 height 10
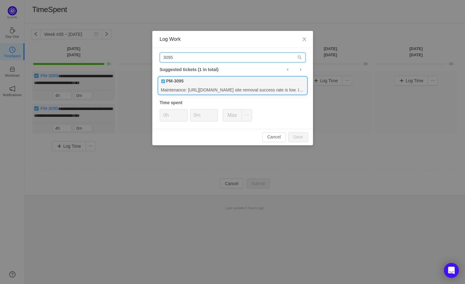
type input "3095"
click at [173, 83] on b "PM-3095" at bounding box center [175, 81] width 18 height 6
click at [301, 136] on button "Save" at bounding box center [299, 137] width 20 height 10
type input "0h"
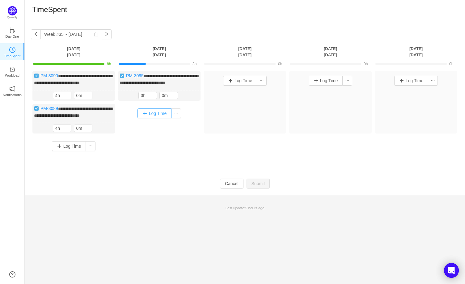
click at [156, 118] on button "Log Time" at bounding box center [155, 114] width 34 height 10
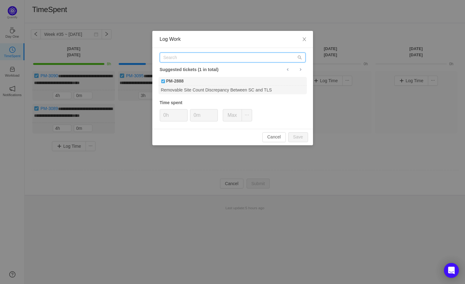
click at [182, 61] on input "text" at bounding box center [233, 58] width 146 height 10
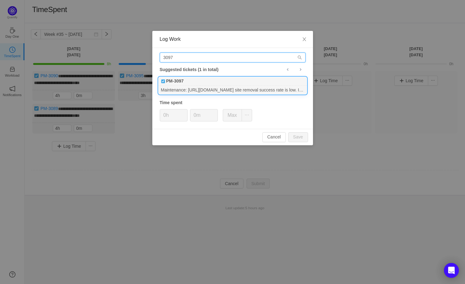
type input "3097"
click at [200, 83] on div "PM-3097" at bounding box center [233, 81] width 148 height 9
click at [298, 141] on button "Save" at bounding box center [299, 137] width 20 height 10
type input "0h"
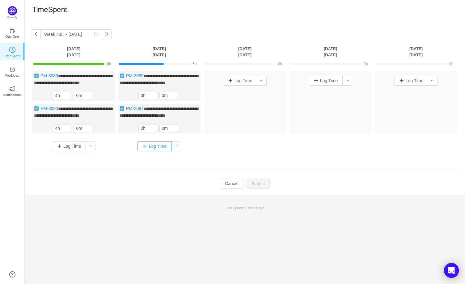
click at [154, 151] on button "Log Time" at bounding box center [155, 146] width 34 height 10
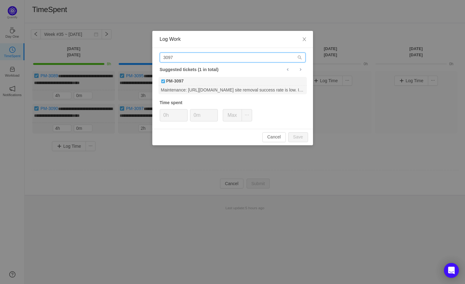
click at [186, 58] on input "3097" at bounding box center [233, 58] width 146 height 10
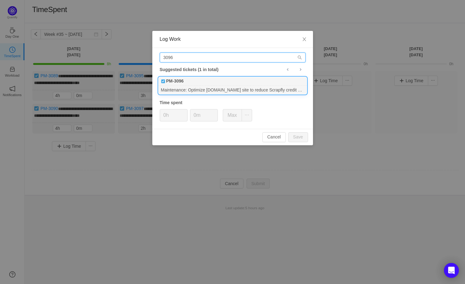
type input "3096"
click at [195, 87] on div "Maintenance: Optimize [DOMAIN_NAME] site to reduce Scrapfly credit consumption." at bounding box center [233, 90] width 148 height 8
click at [292, 140] on button "Save" at bounding box center [299, 137] width 20 height 10
type input "0h"
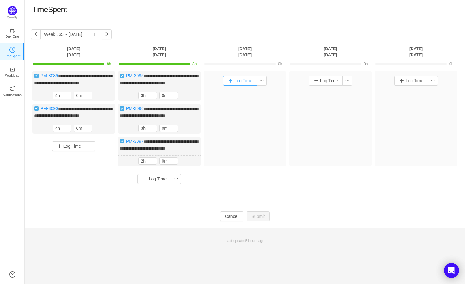
click at [241, 84] on button "Log Time" at bounding box center [240, 81] width 34 height 10
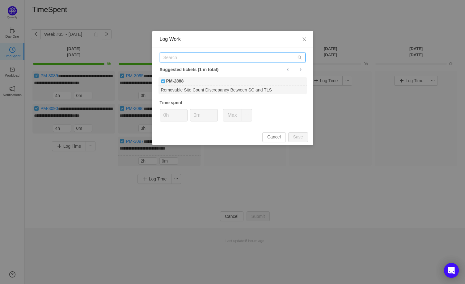
click at [191, 59] on input "text" at bounding box center [233, 58] width 146 height 10
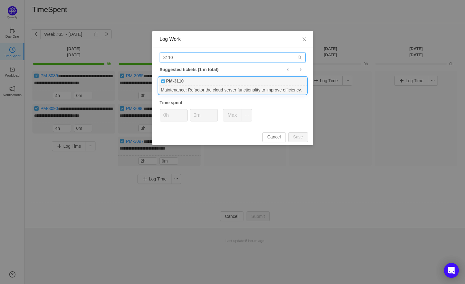
type input "3110"
click at [191, 91] on div "Maintenance: Refactor the cloud server functionality to improve efficiency." at bounding box center [233, 90] width 148 height 8
click at [173, 83] on b "PM-3110" at bounding box center [175, 81] width 18 height 6
click at [302, 134] on button "Save" at bounding box center [299, 137] width 20 height 10
type input "0h"
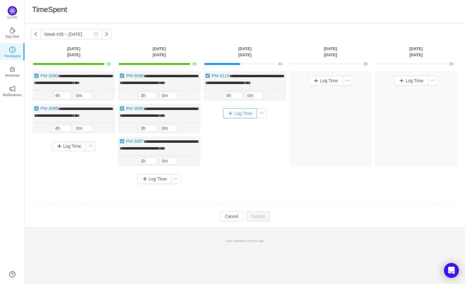
click at [242, 112] on button "Log Time" at bounding box center [240, 114] width 34 height 10
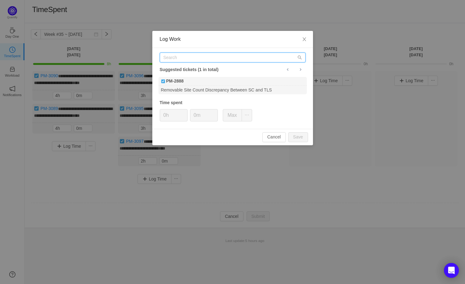
click at [176, 58] on input "text" at bounding box center [233, 58] width 146 height 10
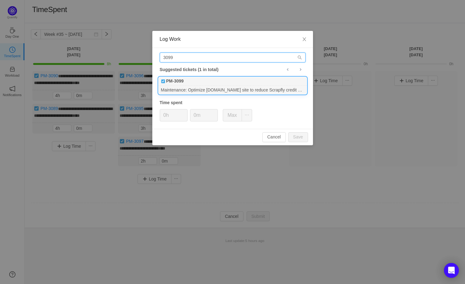
type input "3099"
click at [192, 88] on div "Maintenance: Optimize [DOMAIN_NAME] site to reduce Scrapfly credit consumption." at bounding box center [233, 90] width 148 height 8
click at [293, 134] on button "Save" at bounding box center [299, 137] width 20 height 10
type input "0h"
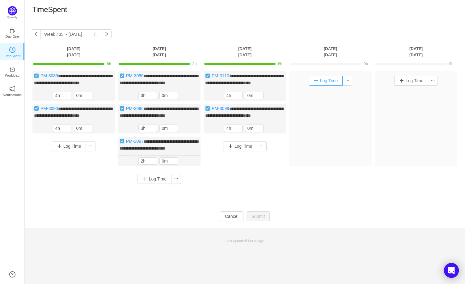
click at [330, 80] on button "Log Time" at bounding box center [326, 81] width 34 height 10
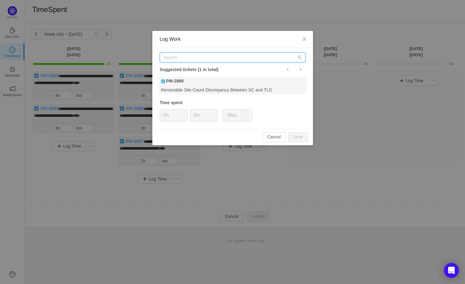
click at [180, 59] on input "text" at bounding box center [233, 58] width 146 height 10
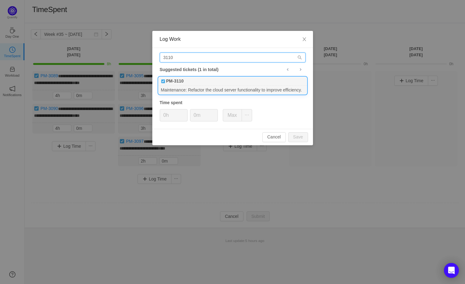
type input "3110"
click at [191, 81] on div "PM-3110" at bounding box center [233, 81] width 148 height 9
click at [301, 141] on button "Save" at bounding box center [299, 137] width 20 height 10
type input "0h"
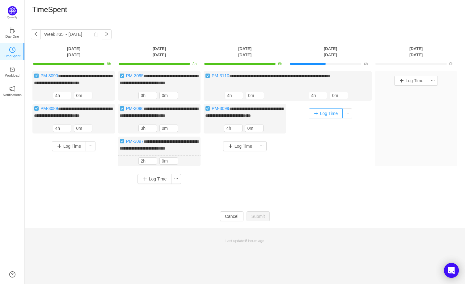
click at [323, 118] on button "Log Time" at bounding box center [326, 114] width 34 height 10
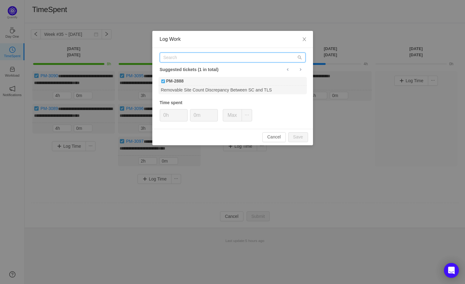
click at [186, 58] on input "text" at bounding box center [233, 58] width 146 height 10
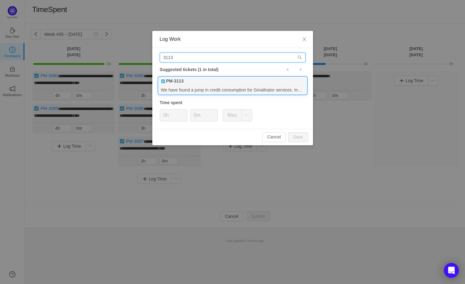
type input "3113"
click at [208, 80] on div "PM-3113" at bounding box center [233, 81] width 148 height 9
click at [297, 133] on button "Save" at bounding box center [299, 137] width 20 height 10
type input "0h"
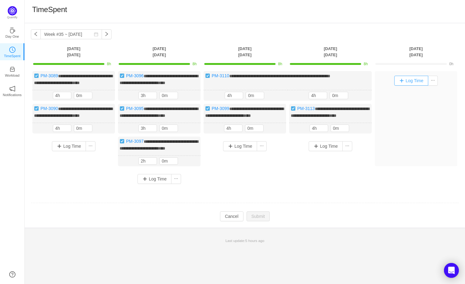
click at [409, 80] on button "Log Time" at bounding box center [412, 81] width 34 height 10
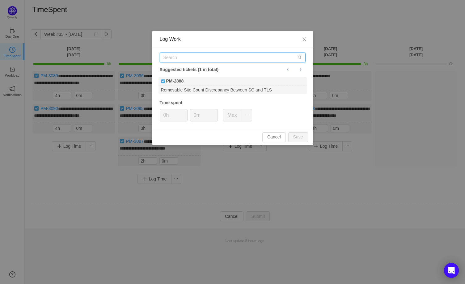
click at [174, 58] on input "text" at bounding box center [233, 58] width 146 height 10
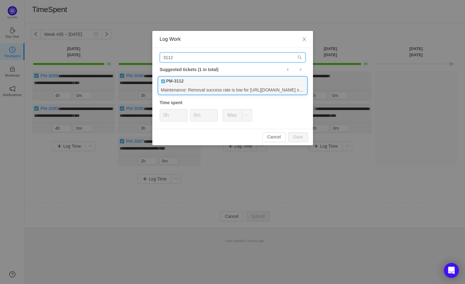
type input "3112"
click at [203, 91] on div "Maintenance: Removal success rate is low for [URL][DOMAIN_NAME] site. Investiga…" at bounding box center [233, 90] width 148 height 8
click at [172, 113] on input "0h" at bounding box center [173, 115] width 27 height 12
click at [113, 117] on div "Log Work 3112 Suggested tickets (1 in total) PM-3112 Maintenance: Removal succe…" at bounding box center [232, 142] width 465 height 284
click at [294, 136] on button "Save" at bounding box center [299, 137] width 20 height 10
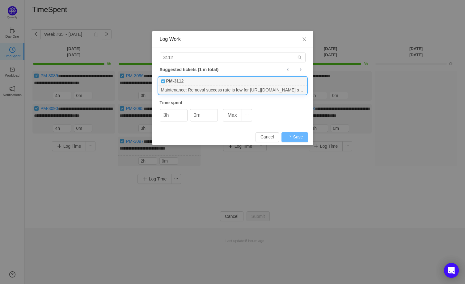
type input "0h"
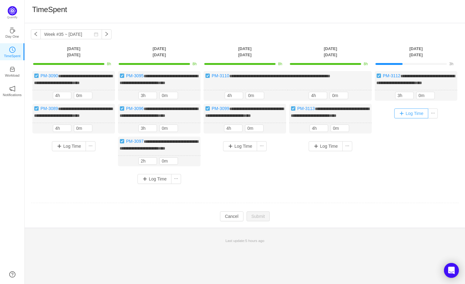
click at [413, 118] on button "Log Time" at bounding box center [412, 114] width 34 height 10
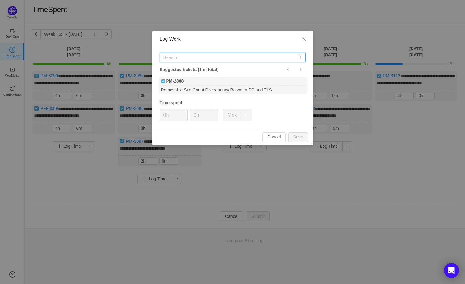
click at [167, 54] on input "text" at bounding box center [233, 58] width 146 height 10
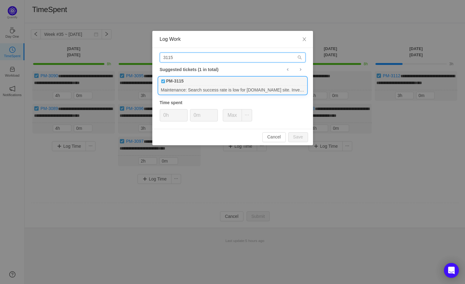
type input "3115"
click at [179, 82] on b "PM-3115" at bounding box center [175, 81] width 18 height 6
click at [296, 136] on button "Save" at bounding box center [299, 137] width 20 height 10
type input "0h"
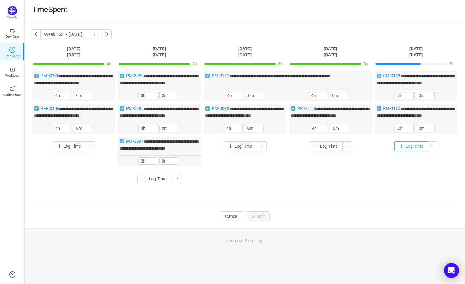
click at [408, 151] on button "Log Time" at bounding box center [412, 146] width 34 height 10
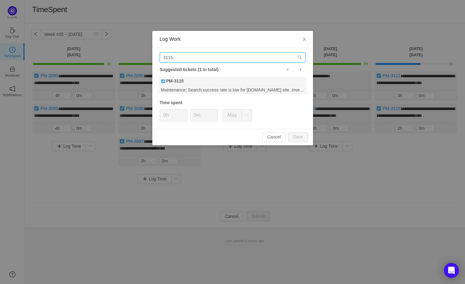
click at [182, 59] on input "3115" at bounding box center [233, 58] width 146 height 10
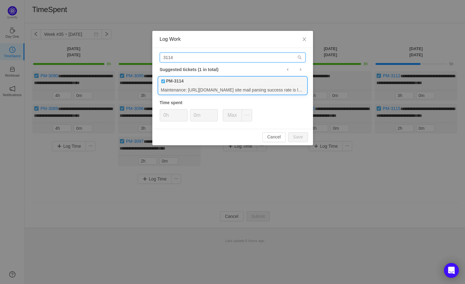
type input "3114"
click at [213, 90] on div "Maintenance: [URL][DOMAIN_NAME] site mail parsing success rate is low. Investig…" at bounding box center [233, 90] width 148 height 8
click at [300, 137] on button "Save" at bounding box center [299, 137] width 20 height 10
type input "0h"
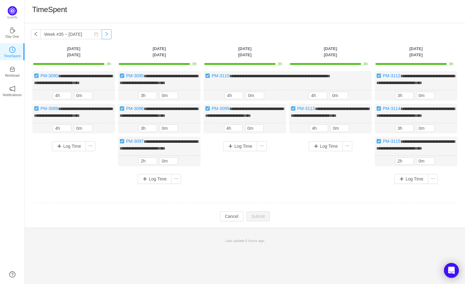
click at [102, 36] on button "button" at bounding box center [107, 34] width 10 height 10
type input "Week #36 ~ [DATE]"
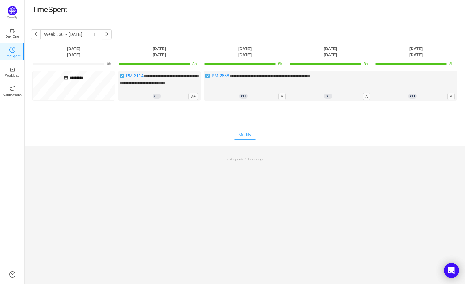
click at [248, 139] on button "Modify" at bounding box center [245, 135] width 23 height 10
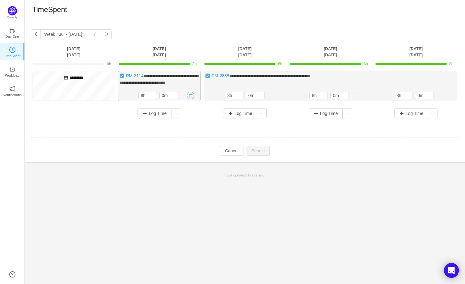
click at [191, 99] on button "button" at bounding box center [190, 95] width 7 height 7
click at [183, 128] on button "Yes" at bounding box center [184, 127] width 12 height 7
click at [280, 99] on button "button" at bounding box center [278, 95] width 7 height 7
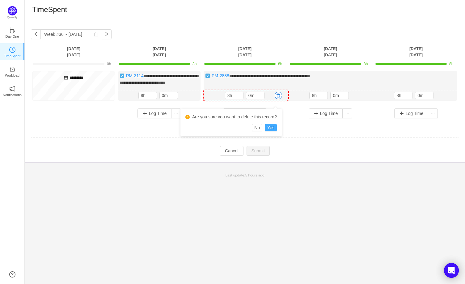
click at [272, 126] on button "Yes" at bounding box center [271, 127] width 12 height 7
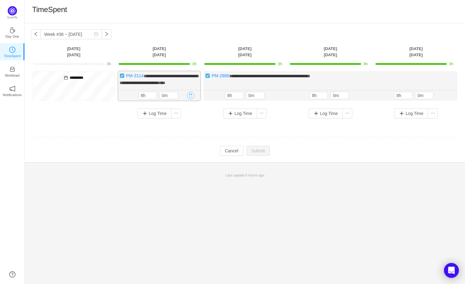
click at [190, 99] on button "button" at bounding box center [190, 95] width 7 height 7
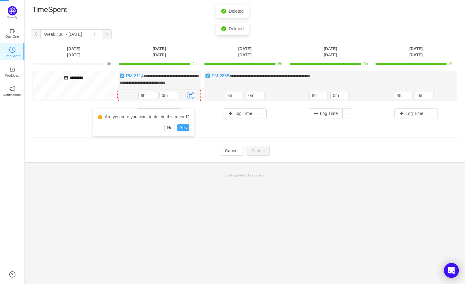
click at [182, 127] on button "Yes" at bounding box center [184, 127] width 12 height 7
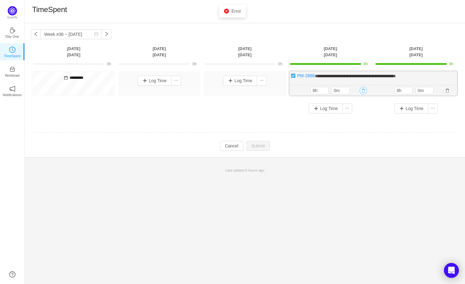
click at [362, 91] on button "button" at bounding box center [363, 90] width 7 height 7
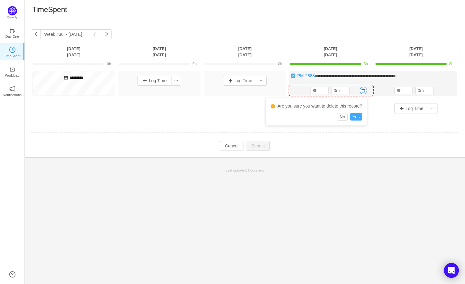
click at [355, 116] on button "Yes" at bounding box center [356, 116] width 12 height 7
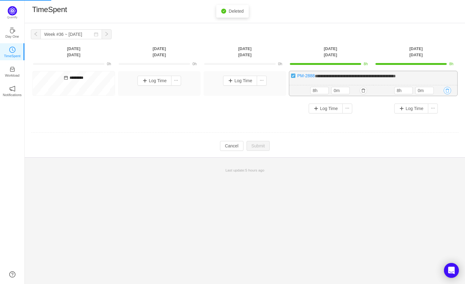
click at [446, 89] on button "button" at bounding box center [447, 90] width 7 height 7
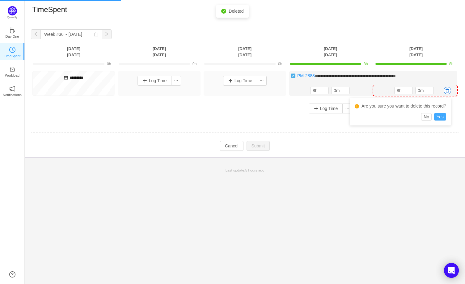
click at [442, 117] on button "Yes" at bounding box center [441, 116] width 12 height 7
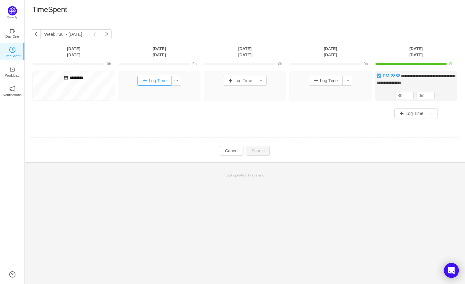
click at [162, 81] on button "Log Time" at bounding box center [155, 81] width 34 height 10
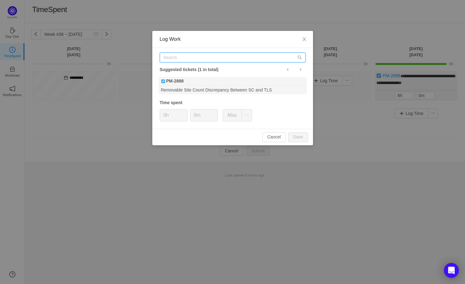
click at [197, 59] on input "text" at bounding box center [233, 58] width 146 height 10
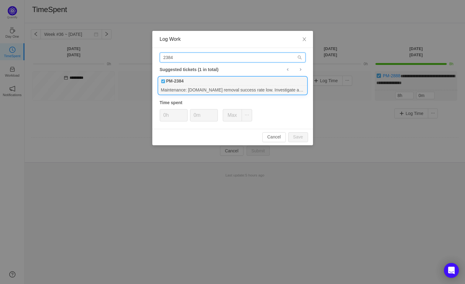
type input "2384"
click at [199, 86] on div "Maintenance: [DOMAIN_NAME] removal success rate low. Investigate and fix." at bounding box center [233, 90] width 148 height 8
drag, startPoint x: 177, startPoint y: 118, endPoint x: 137, endPoint y: 118, distance: 39.9
click at [137, 118] on div "Log Work 2384 Suggested tickets (1 in total) PM-2384 Maintenance: [DOMAIN_NAME]…" at bounding box center [232, 142] width 465 height 284
click at [298, 139] on button "Save" at bounding box center [299, 137] width 20 height 10
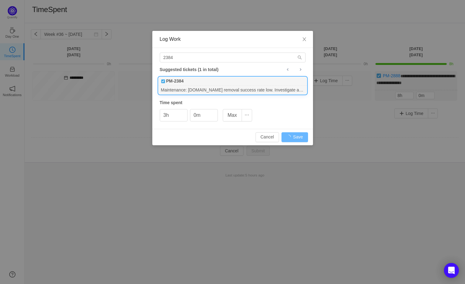
type input "0h"
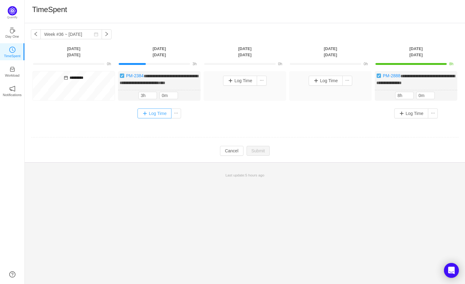
click at [147, 117] on button "Log Time" at bounding box center [155, 114] width 34 height 10
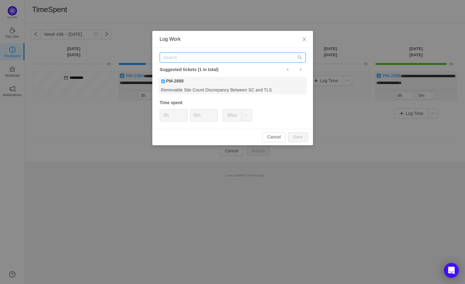
click at [185, 62] on input "text" at bounding box center [233, 58] width 146 height 10
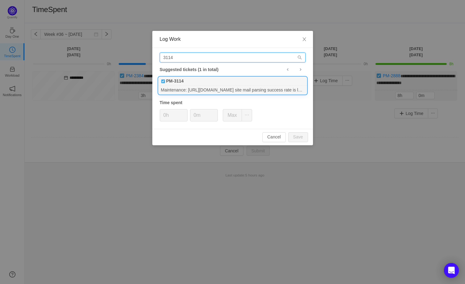
type input "3114"
click at [171, 90] on div "Maintenance: [URL][DOMAIN_NAME] site mail parsing success rate is low. Investig…" at bounding box center [233, 90] width 148 height 8
click at [302, 134] on button "Save" at bounding box center [299, 137] width 20 height 10
type input "0h"
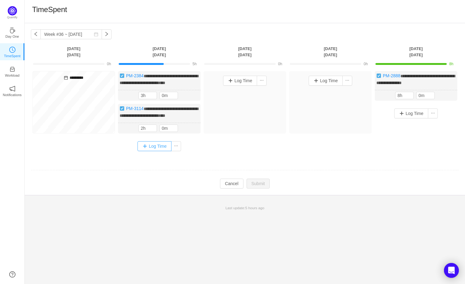
click at [151, 151] on button "Log Time" at bounding box center [155, 146] width 34 height 10
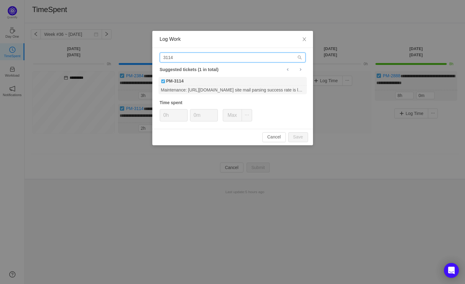
drag, startPoint x: 178, startPoint y: 58, endPoint x: 79, endPoint y: 58, distance: 99.0
click at [79, 58] on div "Log Work 3114 Suggested tickets (1 in total) PM-3114 Maintenance: [URL][DOMAIN_…" at bounding box center [232, 142] width 465 height 284
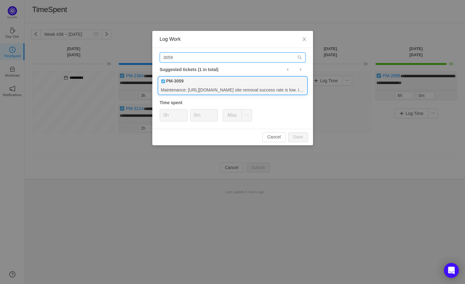
type input "3059"
click at [177, 87] on div "Maintenance: [URL][DOMAIN_NAME] site removal success rate is low. Investigate a…" at bounding box center [233, 90] width 148 height 8
click at [297, 138] on button "Save" at bounding box center [299, 137] width 20 height 10
type input "0h"
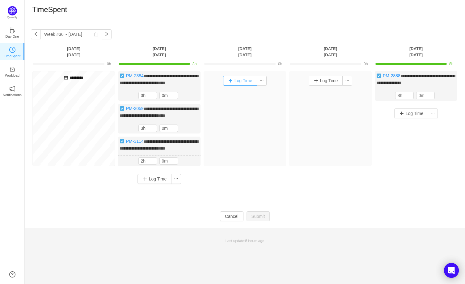
click at [243, 79] on button "Log Time" at bounding box center [240, 81] width 34 height 10
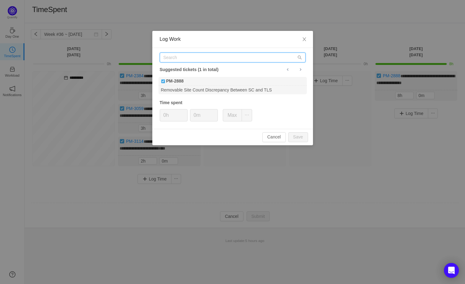
click at [190, 56] on input "text" at bounding box center [233, 58] width 146 height 10
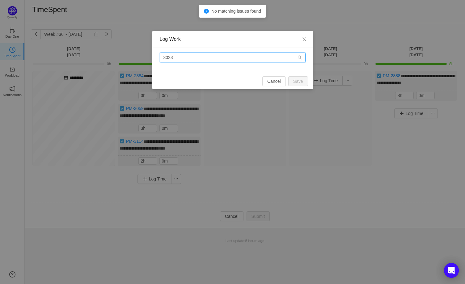
click at [225, 60] on input "3023" at bounding box center [233, 58] width 146 height 10
type input "3023"
click at [271, 79] on button "Cancel" at bounding box center [275, 81] width 24 height 10
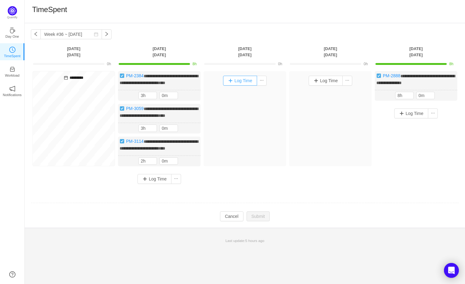
click at [230, 79] on button "Log Time" at bounding box center [240, 81] width 34 height 10
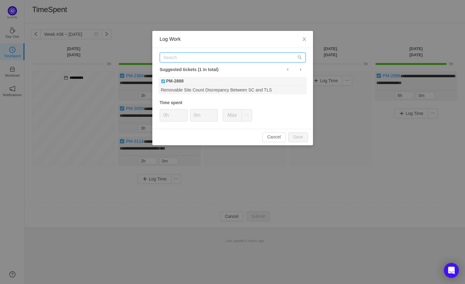
click at [189, 57] on input "text" at bounding box center [233, 58] width 146 height 10
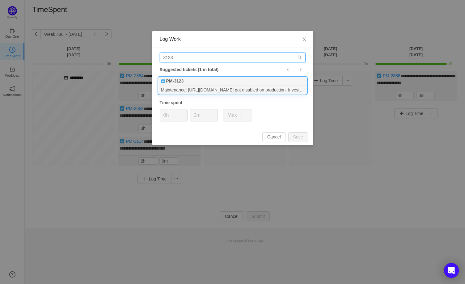
type input "3123"
click at [197, 83] on div "PM-3123" at bounding box center [233, 81] width 148 height 9
click at [297, 133] on button "Save" at bounding box center [299, 137] width 20 height 10
type input "0h"
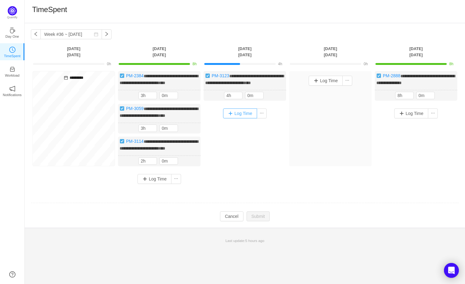
click at [232, 118] on button "Log Time" at bounding box center [240, 114] width 34 height 10
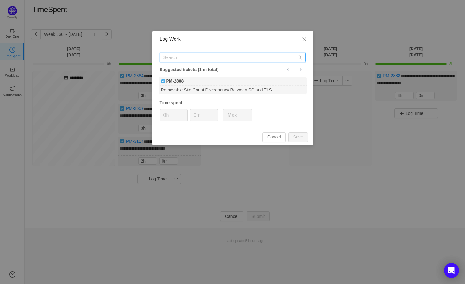
click at [176, 58] on input "text" at bounding box center [233, 58] width 146 height 10
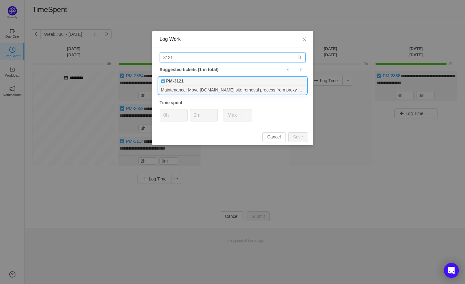
type input "3121"
click at [188, 88] on div "Maintenance: Move [DOMAIN_NAME] site removal process from proxy empire to datai…" at bounding box center [233, 90] width 148 height 8
click at [299, 136] on button "Save" at bounding box center [299, 137] width 20 height 10
type input "0h"
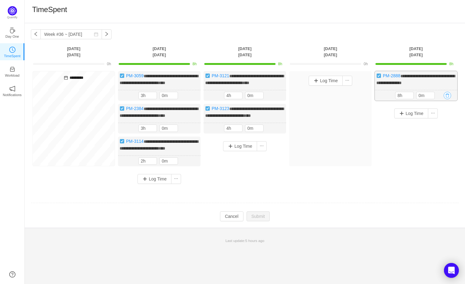
click at [446, 99] on button "button" at bounding box center [447, 95] width 7 height 7
click at [439, 127] on button "Yes" at bounding box center [441, 127] width 12 height 7
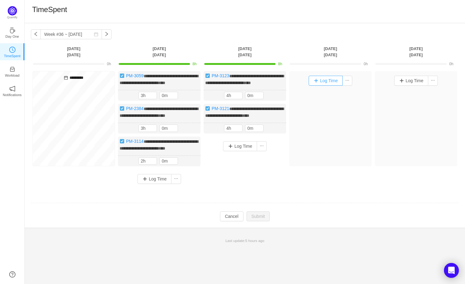
click at [329, 81] on button "Log Time" at bounding box center [326, 81] width 34 height 10
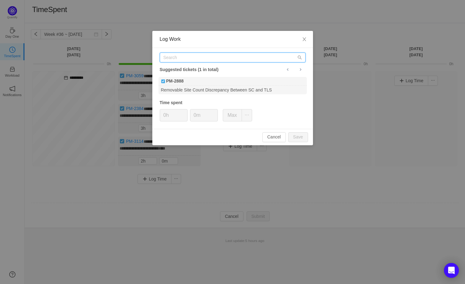
click at [178, 60] on input "text" at bounding box center [233, 58] width 146 height 10
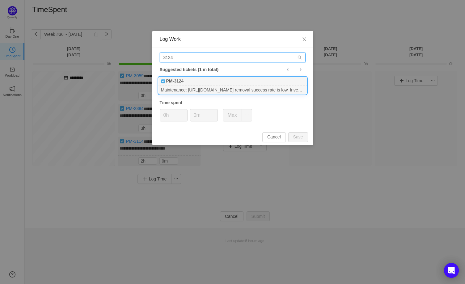
type input "3124"
click at [207, 85] on div "PM-3124" at bounding box center [233, 81] width 148 height 9
drag, startPoint x: 302, startPoint y: 135, endPoint x: 292, endPoint y: 128, distance: 12.0
click at [302, 135] on button "Save" at bounding box center [299, 137] width 20 height 10
type input "0h"
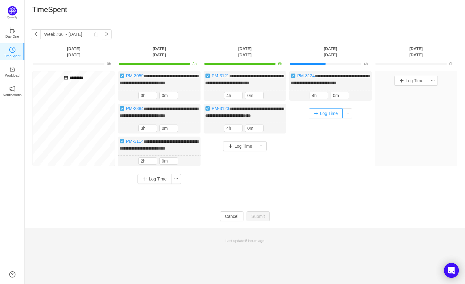
click at [325, 118] on button "Log Time" at bounding box center [326, 114] width 34 height 10
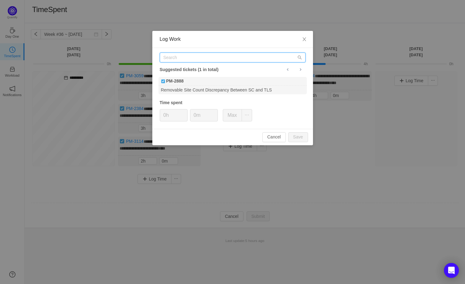
click at [182, 58] on input "text" at bounding box center [233, 58] width 146 height 10
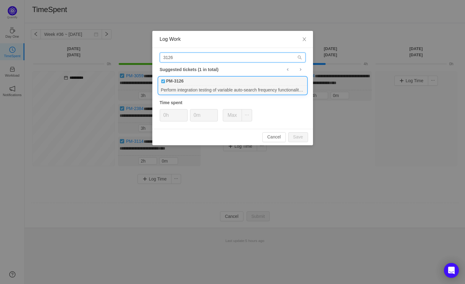
type input "3126"
click at [184, 84] on b "PM-3126" at bounding box center [175, 81] width 18 height 6
click at [295, 134] on button "Save" at bounding box center [299, 137] width 20 height 10
type input "0h"
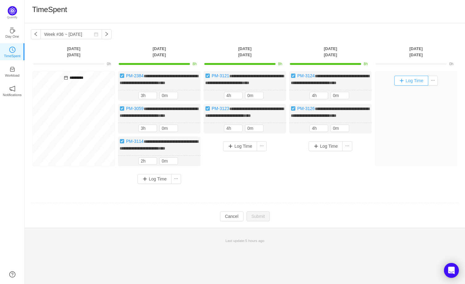
click at [421, 81] on button "Log Time" at bounding box center [412, 81] width 34 height 10
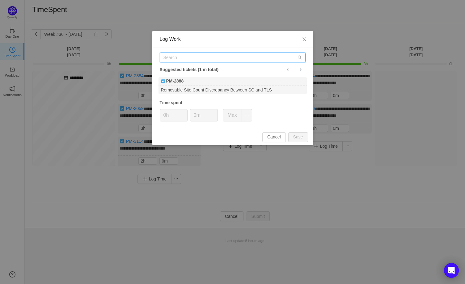
click at [203, 58] on input "text" at bounding box center [233, 58] width 146 height 10
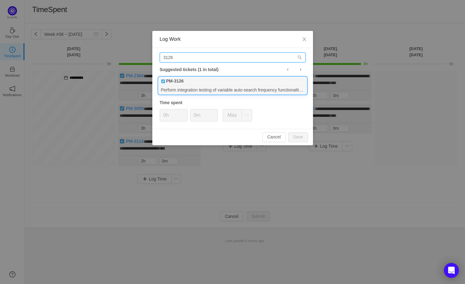
type input "3126"
click at [195, 90] on div "Perform integration testing of variable auto-search frequency functionality fro…" at bounding box center [233, 90] width 148 height 8
click at [294, 134] on button "Save" at bounding box center [299, 137] width 20 height 10
type input "0h"
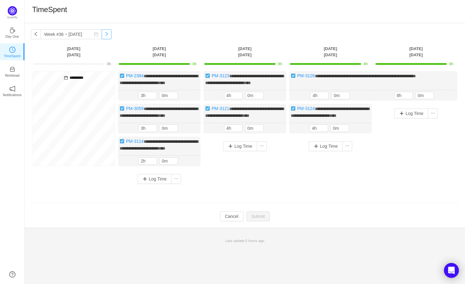
click at [102, 37] on button "button" at bounding box center [107, 34] width 10 height 10
type input "Week #37 ~ [DATE]"
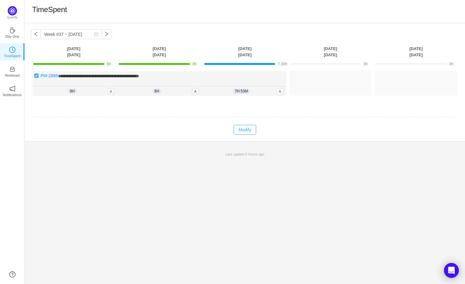
click at [251, 131] on button "Modify" at bounding box center [245, 130] width 23 height 10
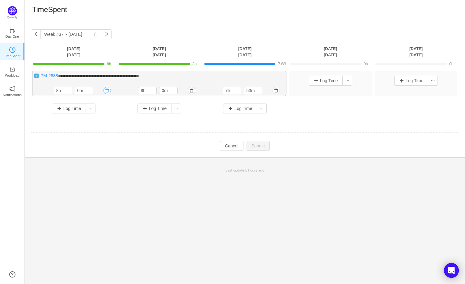
drag, startPoint x: 106, startPoint y: 88, endPoint x: 105, endPoint y: 93, distance: 5.1
click at [106, 88] on button "button" at bounding box center [107, 90] width 7 height 7
click at [101, 118] on button "Yes" at bounding box center [100, 116] width 12 height 7
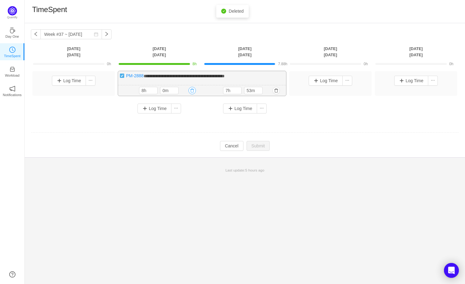
click at [192, 92] on button "button" at bounding box center [192, 90] width 7 height 7
click at [187, 118] on button "Yes" at bounding box center [185, 116] width 12 height 7
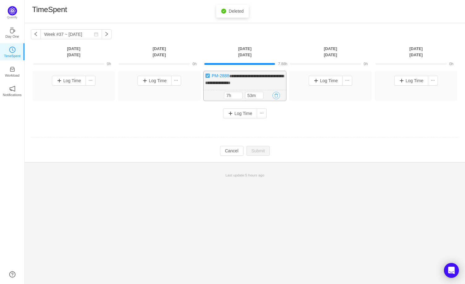
click at [275, 93] on button "button" at bounding box center [276, 95] width 7 height 7
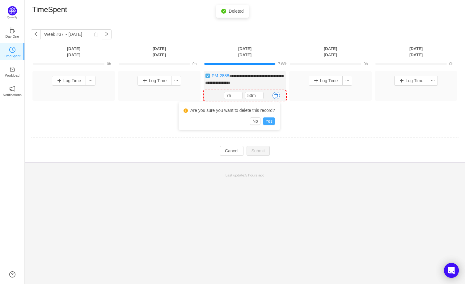
click at [269, 118] on button "Yes" at bounding box center [269, 121] width 12 height 7
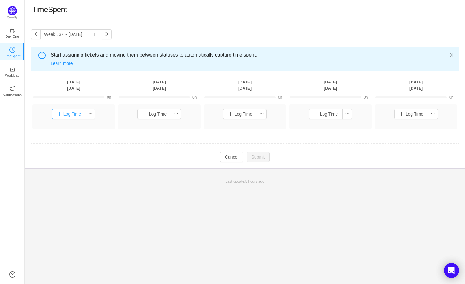
click at [72, 114] on button "Log Time" at bounding box center [69, 114] width 34 height 10
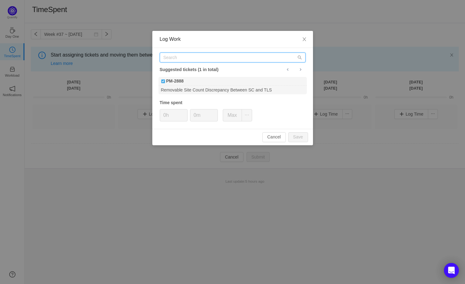
click at [176, 60] on input "text" at bounding box center [233, 58] width 146 height 10
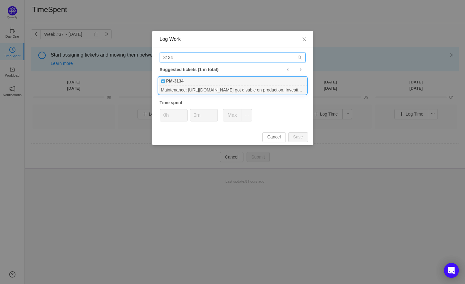
type input "3134"
click at [197, 83] on div "PM-3134" at bounding box center [233, 81] width 148 height 9
click at [299, 140] on button "Save" at bounding box center [299, 137] width 20 height 10
type input "0h"
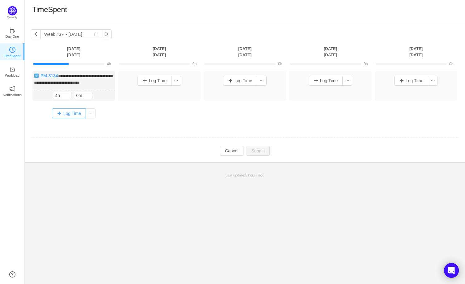
click at [64, 115] on button "Log Time" at bounding box center [69, 114] width 34 height 10
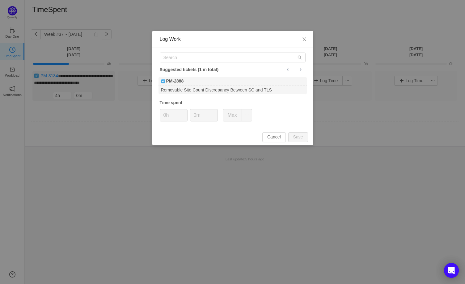
click at [180, 63] on div "Suggested tickets (1 in total) PM-2888 Removable Site Count Discrepancy Between…" at bounding box center [232, 88] width 161 height 81
click at [176, 57] on input "text" at bounding box center [233, 58] width 146 height 10
type input "3135"
click at [193, 75] on div "3135 Suggested tickets (1 in total) PM-3135 Maintenance: [URL][DOMAIN_NAME] rem…" at bounding box center [232, 88] width 161 height 81
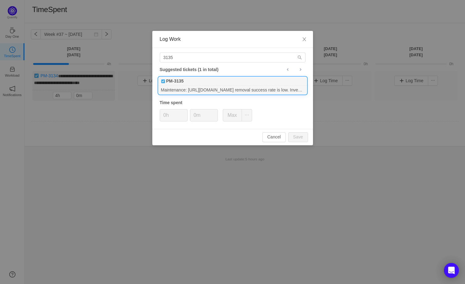
click at [194, 82] on div "PM-3135" at bounding box center [233, 81] width 148 height 9
click at [300, 137] on button "Save" at bounding box center [299, 137] width 20 height 10
type input "0h"
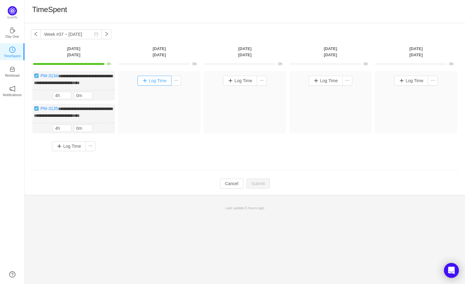
click at [151, 78] on button "Log Time" at bounding box center [155, 81] width 34 height 10
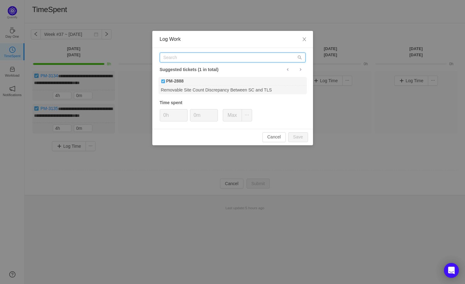
drag, startPoint x: 184, startPoint y: 60, endPoint x: 180, endPoint y: 63, distance: 5.0
click at [183, 61] on input "text" at bounding box center [233, 58] width 146 height 10
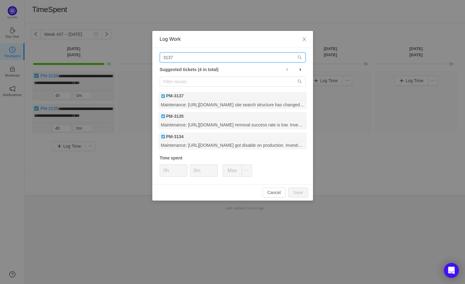
type input "3137"
click at [188, 74] on div "3137 Suggested tickets (4 in total) PM-3137 Maintenance: [URL][DOMAIN_NAME] sit…" at bounding box center [232, 116] width 161 height 136
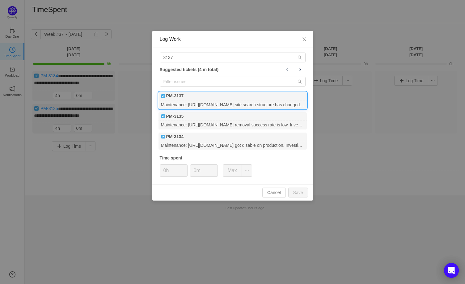
click at [191, 95] on div "PM-3137" at bounding box center [233, 96] width 148 height 9
click at [295, 189] on button "Save" at bounding box center [299, 193] width 20 height 10
type input "0h"
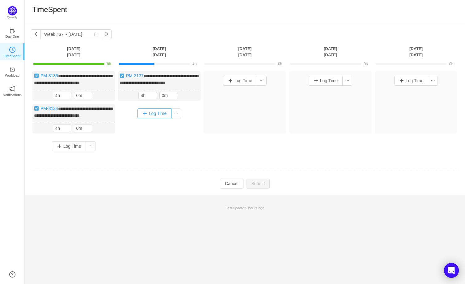
click at [149, 118] on button "Log Time" at bounding box center [155, 114] width 34 height 10
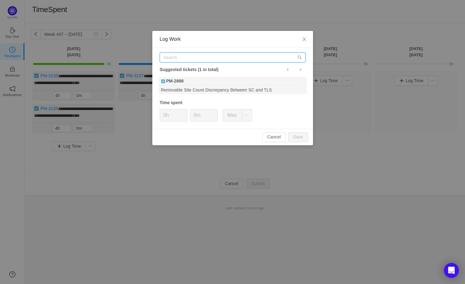
click at [175, 58] on input "text" at bounding box center [233, 58] width 146 height 10
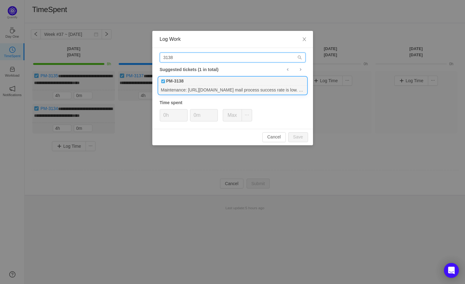
type input "3138"
click at [193, 86] on div "Maintenance: [URL][DOMAIN_NAME] mail process success rate is low. Investigate &…" at bounding box center [233, 90] width 148 height 8
type input "4h"
click at [299, 136] on button "Save" at bounding box center [299, 137] width 20 height 10
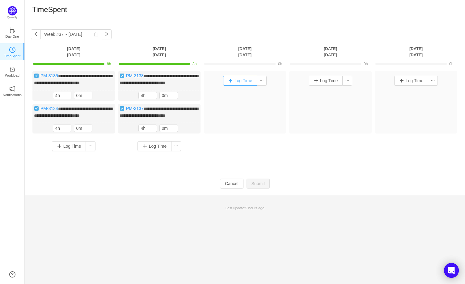
click at [239, 81] on button "Log Time" at bounding box center [240, 81] width 34 height 10
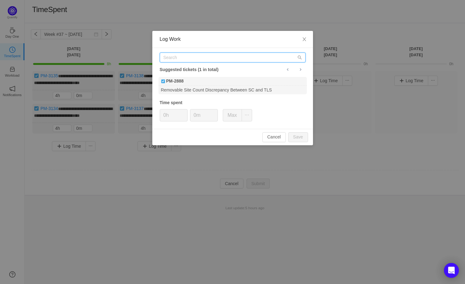
click at [175, 57] on input "text" at bounding box center [233, 58] width 146 height 10
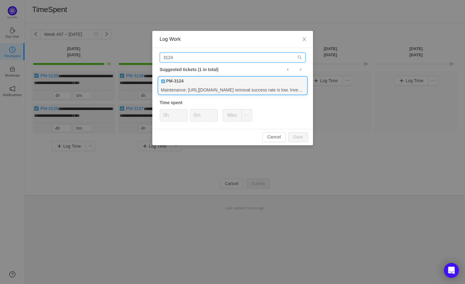
type input "3124"
click at [179, 81] on b "PM-3124" at bounding box center [175, 81] width 18 height 6
click at [299, 135] on button "Save" at bounding box center [299, 137] width 20 height 10
type input "0h"
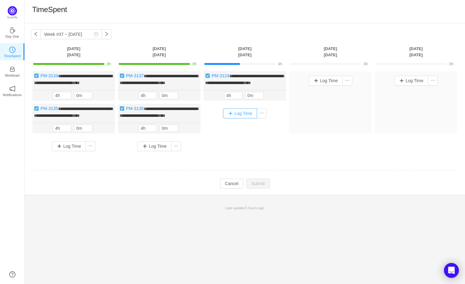
click at [233, 118] on button "Log Time" at bounding box center [240, 114] width 34 height 10
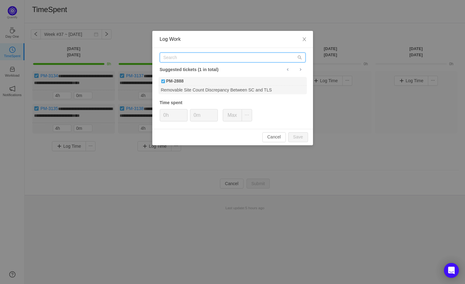
click at [189, 58] on input "text" at bounding box center [233, 58] width 146 height 10
type input "3140"
click at [210, 95] on div "3140 Suggested tickets (1 in total) PM-3140 Maintenance: [URL][DOMAIN_NAME] sea…" at bounding box center [232, 88] width 161 height 81
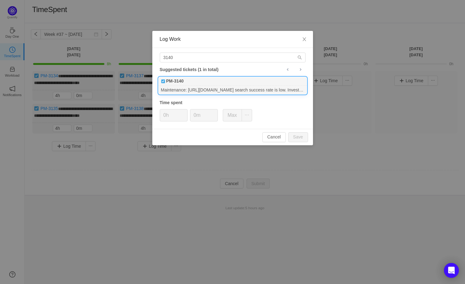
click at [210, 87] on div "Maintenance: [URL][DOMAIN_NAME] search success rate is low. Investigate & fix." at bounding box center [233, 90] width 148 height 8
click at [299, 139] on button "Save" at bounding box center [299, 137] width 20 height 10
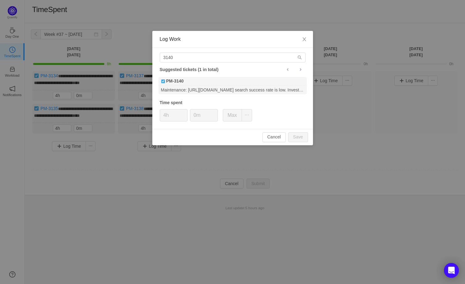
type input "0h"
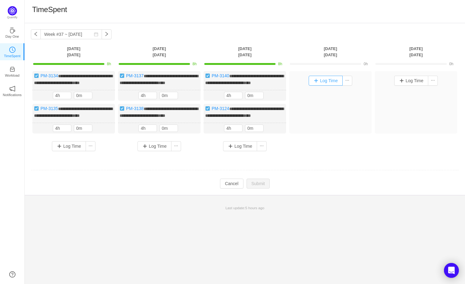
click at [323, 80] on button "Log Time" at bounding box center [326, 81] width 34 height 10
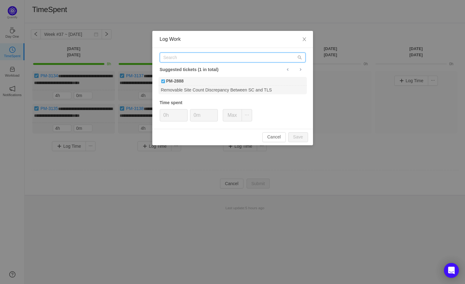
click at [180, 60] on input "text" at bounding box center [233, 58] width 146 height 10
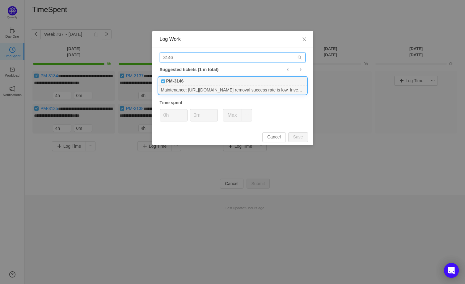
type input "3146"
click at [184, 79] on b "PM-3146" at bounding box center [175, 81] width 18 height 6
click at [291, 137] on button "Save" at bounding box center [299, 137] width 20 height 10
type input "0h"
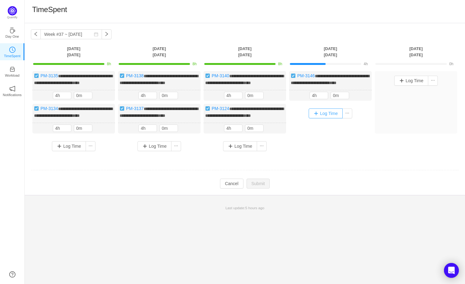
click at [326, 118] on button "Log Time" at bounding box center [326, 114] width 34 height 10
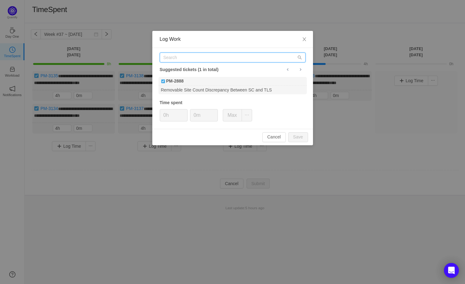
click at [168, 58] on input "text" at bounding box center [233, 58] width 146 height 10
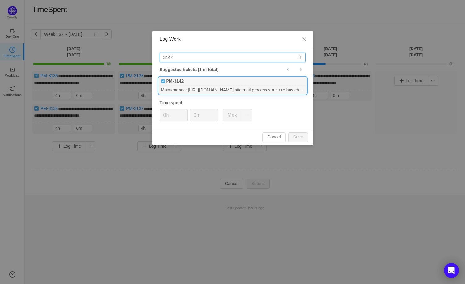
type input "3142"
click at [191, 82] on div "PM-3142" at bounding box center [233, 81] width 148 height 9
click at [298, 140] on button "Save" at bounding box center [299, 137] width 20 height 10
type input "0h"
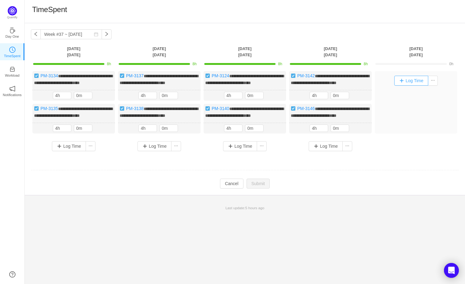
click at [408, 80] on button "Log Time" at bounding box center [412, 81] width 34 height 10
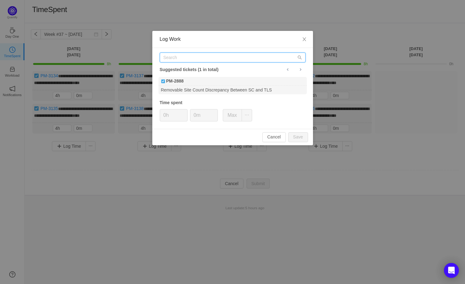
click at [177, 57] on input "text" at bounding box center [233, 58] width 146 height 10
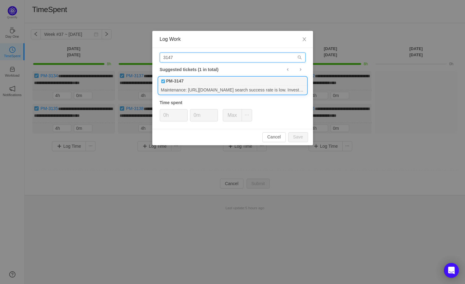
type input "3147"
click at [193, 84] on div "PM-3147" at bounding box center [233, 81] width 148 height 9
click at [295, 134] on button "Save" at bounding box center [299, 137] width 20 height 10
type input "0h"
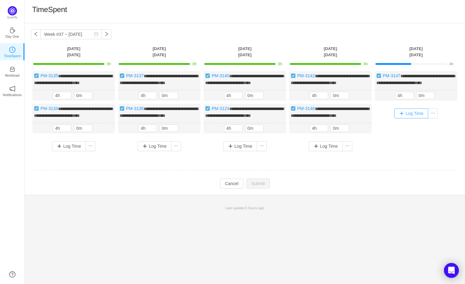
click at [417, 118] on button "Log Time" at bounding box center [412, 114] width 34 height 10
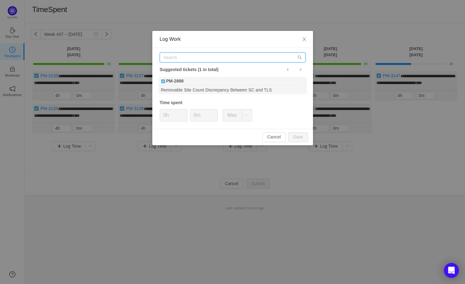
click at [178, 57] on input "text" at bounding box center [233, 58] width 146 height 10
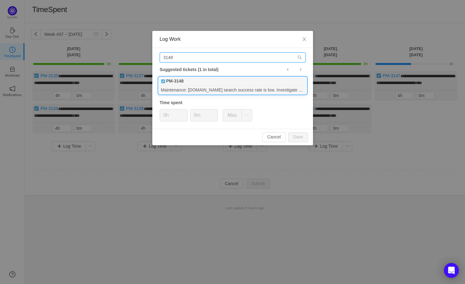
type input "3148"
click at [204, 87] on div "Maintenance: [DOMAIN_NAME] search success rate is low. Investigate & fix." at bounding box center [233, 90] width 148 height 8
click at [298, 138] on button "Save" at bounding box center [299, 137] width 20 height 10
type input "0h"
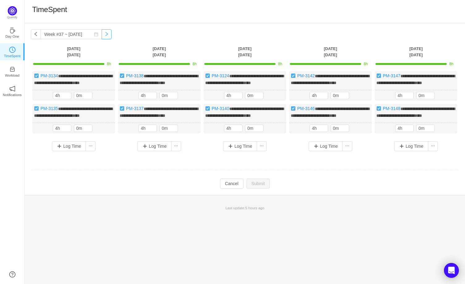
click at [105, 34] on button "button" at bounding box center [107, 34] width 10 height 10
type input "Week #38 ~ [DATE]"
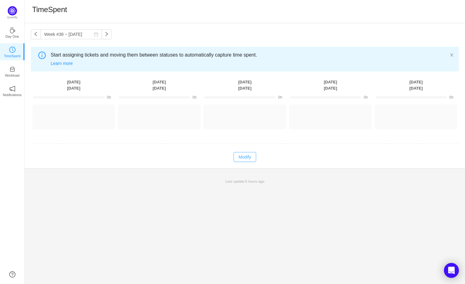
drag, startPoint x: 247, startPoint y: 161, endPoint x: 242, endPoint y: 161, distance: 5.0
click at [247, 161] on button "Modify" at bounding box center [245, 157] width 23 height 10
click at [75, 117] on button "Log Time" at bounding box center [69, 114] width 34 height 10
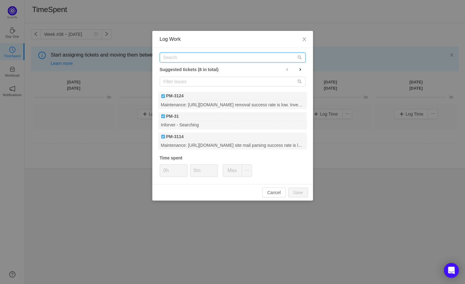
click at [186, 57] on input "text" at bounding box center [233, 58] width 146 height 10
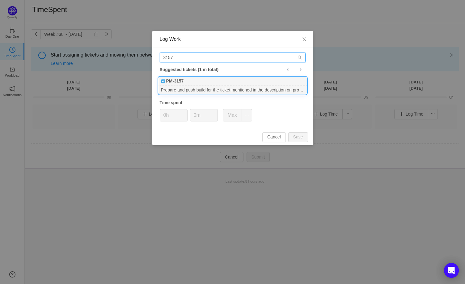
type input "3157"
click at [201, 84] on div "PM-3157" at bounding box center [233, 81] width 148 height 9
click at [303, 137] on button "Save" at bounding box center [299, 137] width 20 height 10
type input "0h"
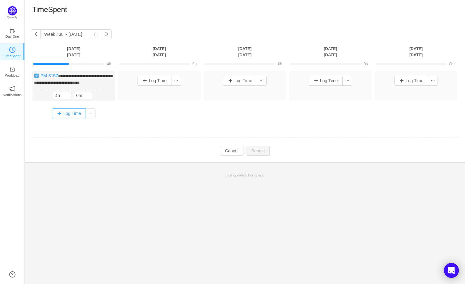
click at [72, 112] on button "Log Time" at bounding box center [69, 114] width 34 height 10
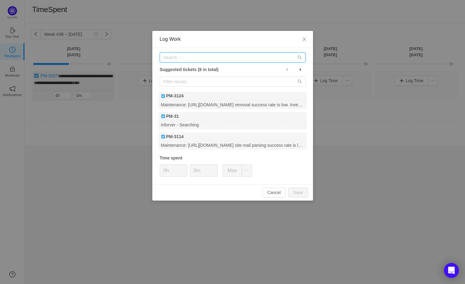
click at [182, 60] on input "text" at bounding box center [233, 58] width 146 height 10
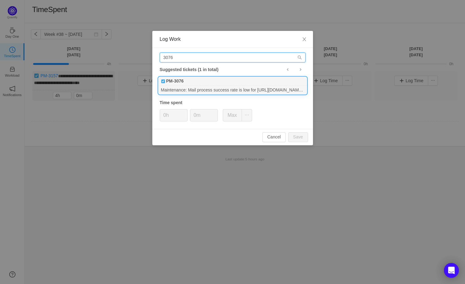
type input "3076"
click at [198, 86] on div "Maintenance: Mail process success rate is low for [URL][DOMAIN_NAME] site. Inve…" at bounding box center [233, 90] width 148 height 8
click at [307, 133] on button "Save" at bounding box center [299, 137] width 20 height 10
type input "0h"
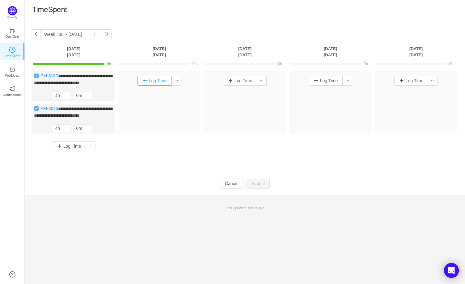
click at [151, 76] on button "Log Time" at bounding box center [155, 81] width 34 height 10
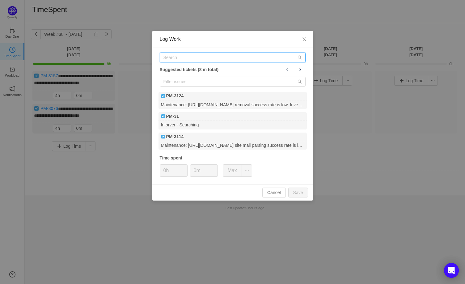
click at [186, 58] on input "text" at bounding box center [233, 58] width 146 height 10
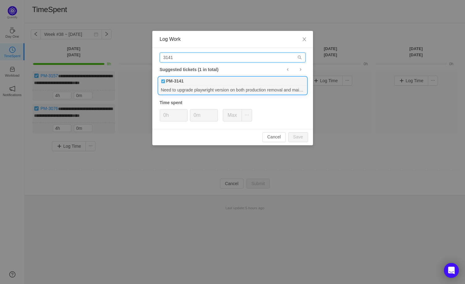
type input "3141"
click at [207, 80] on div "PM-3141" at bounding box center [233, 81] width 148 height 9
click at [294, 137] on button "Save" at bounding box center [299, 137] width 20 height 10
type input "0h"
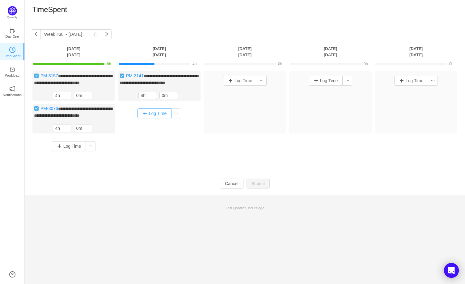
click at [157, 112] on button "Log Time" at bounding box center [155, 114] width 34 height 10
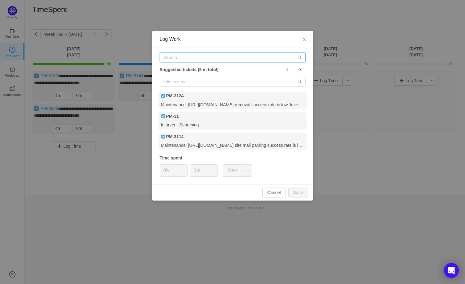
click at [182, 57] on input "text" at bounding box center [233, 58] width 146 height 10
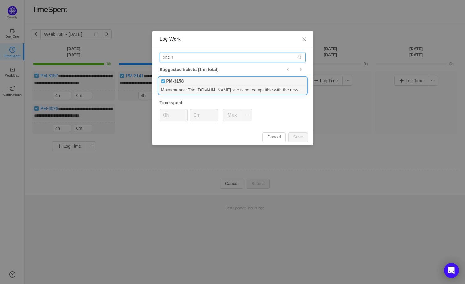
type input "3158"
click at [217, 80] on div "PM-3158" at bounding box center [233, 81] width 148 height 9
click at [297, 138] on button "Save" at bounding box center [299, 137] width 20 height 10
type input "0h"
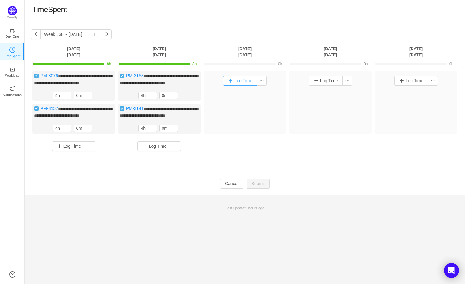
click at [245, 79] on button "Log Time" at bounding box center [240, 81] width 34 height 10
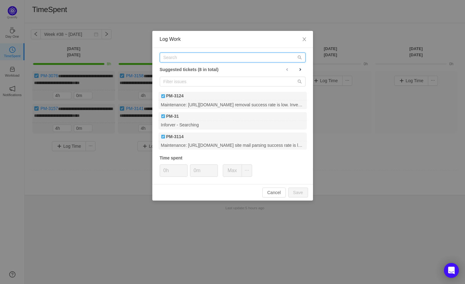
click at [182, 56] on input "text" at bounding box center [233, 58] width 146 height 10
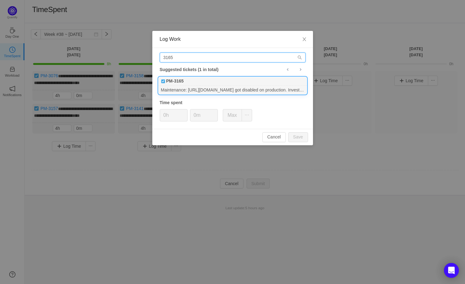
type input "3165"
click at [192, 81] on div "PM-3165" at bounding box center [233, 81] width 148 height 9
click at [302, 136] on button "Save" at bounding box center [299, 137] width 20 height 10
type input "0h"
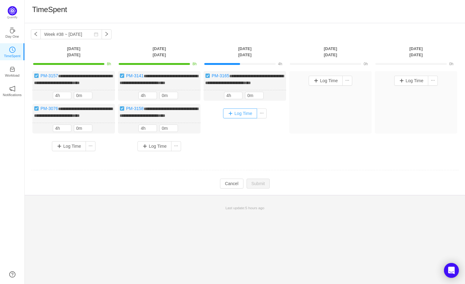
click at [238, 118] on button "Log Time" at bounding box center [240, 114] width 34 height 10
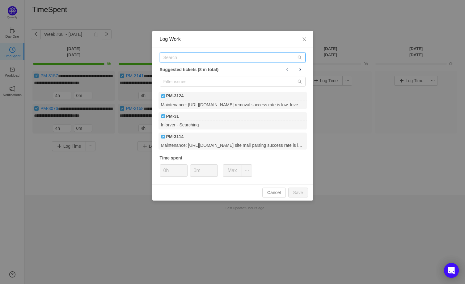
click at [193, 61] on input "text" at bounding box center [233, 58] width 146 height 10
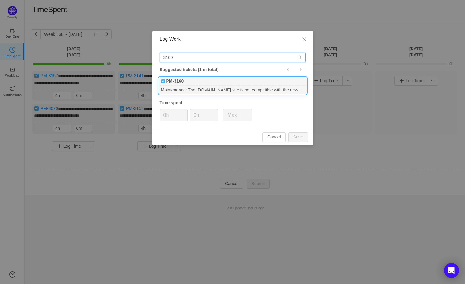
type input "3160"
click at [201, 82] on div "PM-3160" at bounding box center [233, 81] width 148 height 9
click at [299, 140] on button "Save" at bounding box center [299, 137] width 20 height 10
type input "0h"
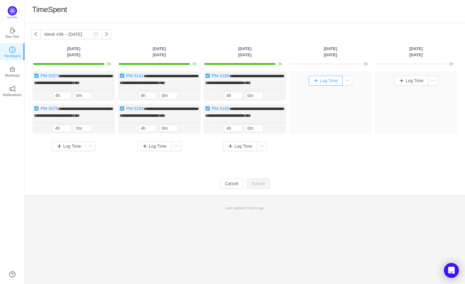
click at [330, 81] on button "Log Time" at bounding box center [326, 81] width 34 height 10
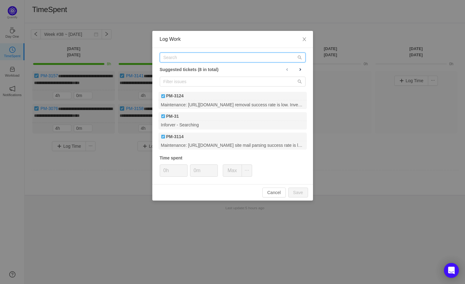
click at [189, 60] on input "text" at bounding box center [233, 58] width 146 height 10
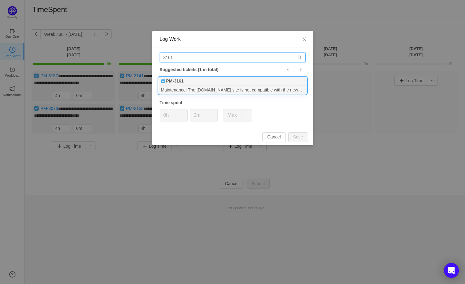
type input "3161"
click at [191, 77] on div "PM-3161" at bounding box center [233, 81] width 148 height 9
click at [297, 143] on div "Cancel Save" at bounding box center [232, 137] width 161 height 16
click at [298, 138] on button "Save" at bounding box center [299, 137] width 20 height 10
type input "0h"
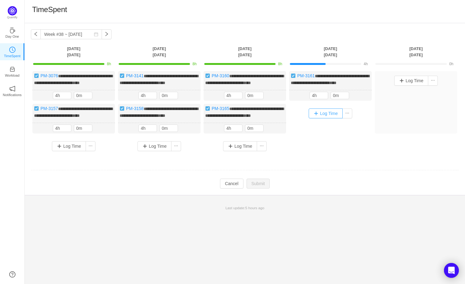
click at [333, 117] on button "Log Time" at bounding box center [326, 114] width 34 height 10
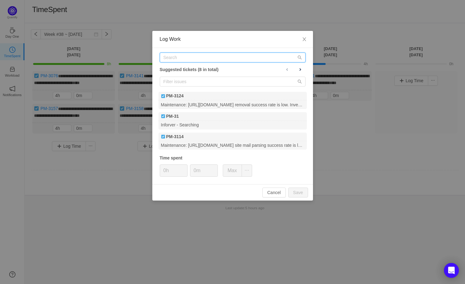
click at [182, 59] on input "text" at bounding box center [233, 58] width 146 height 10
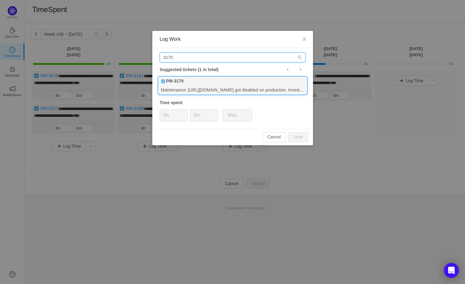
type input "3170"
click at [197, 80] on div "PM-3170" at bounding box center [233, 81] width 148 height 9
click at [302, 139] on button "Save" at bounding box center [299, 137] width 20 height 10
type input "0h"
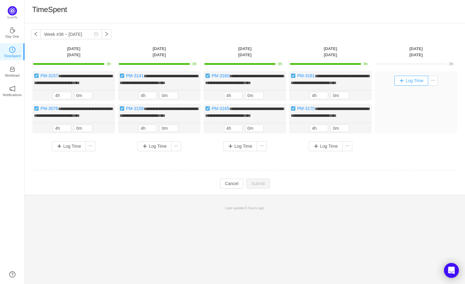
click at [404, 81] on button "Log Time" at bounding box center [412, 81] width 34 height 10
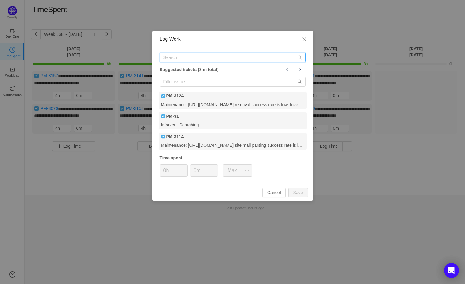
click at [185, 59] on input "text" at bounding box center [233, 58] width 146 height 10
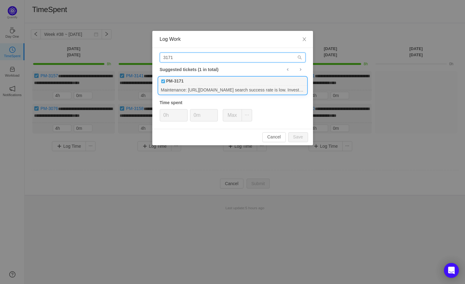
type input "3171"
click at [174, 80] on b "PM-3171" at bounding box center [175, 81] width 18 height 6
click at [304, 136] on button "Save" at bounding box center [299, 137] width 20 height 10
type input "0h"
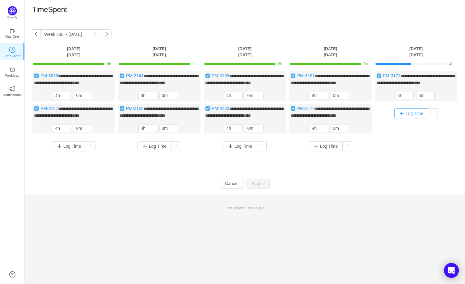
click at [415, 118] on button "Log Time" at bounding box center [412, 114] width 34 height 10
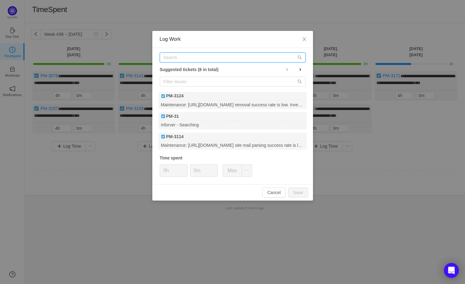
click at [181, 59] on input "text" at bounding box center [233, 58] width 146 height 10
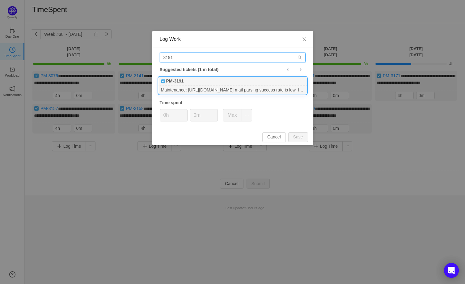
type input "3191"
click at [200, 86] on div "Maintenance: [URL][DOMAIN_NAME] mail parsing success rate is low. Investigate &…" at bounding box center [233, 90] width 148 height 8
click at [294, 135] on button "Save" at bounding box center [299, 137] width 20 height 10
type input "0h"
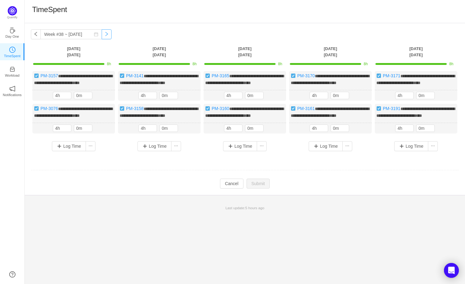
click at [102, 34] on button "button" at bounding box center [107, 34] width 10 height 10
type input "Week #39 ~ [DATE]"
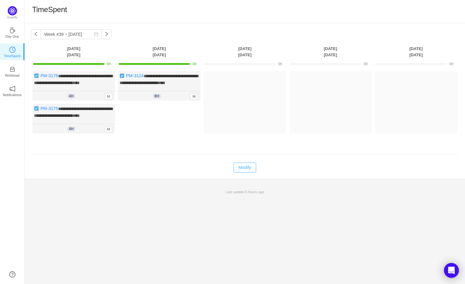
click at [246, 173] on button "Modify" at bounding box center [245, 168] width 23 height 10
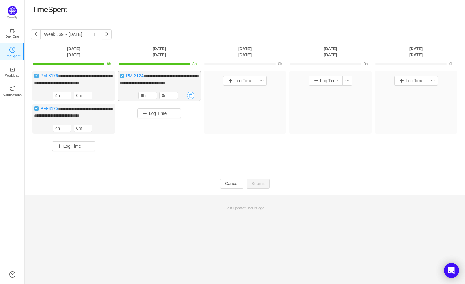
click at [191, 99] on button "button" at bounding box center [190, 95] width 7 height 7
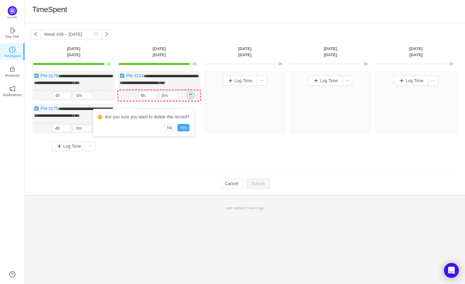
click at [185, 128] on button "Yes" at bounding box center [184, 127] width 12 height 7
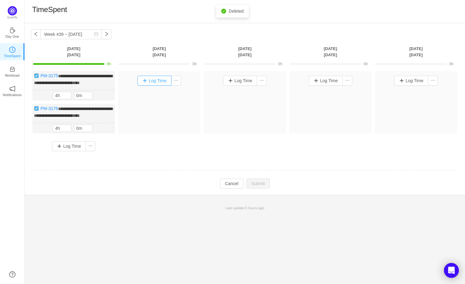
click at [155, 84] on button "Log Time" at bounding box center [155, 81] width 34 height 10
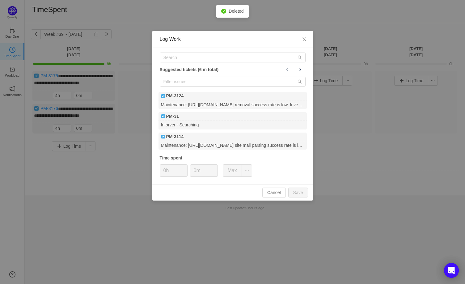
click at [177, 65] on div "Suggested tickets (6 in total) PM-3124 Maintenance: [URL][DOMAIN_NAME] removal …" at bounding box center [232, 116] width 161 height 136
click at [171, 54] on input "text" at bounding box center [233, 58] width 146 height 10
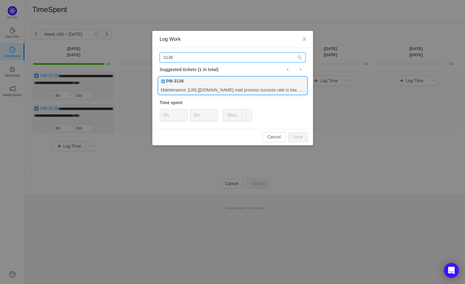
type input "3138"
click at [183, 81] on b "PM-3138" at bounding box center [175, 81] width 18 height 6
click at [297, 139] on button "Save" at bounding box center [299, 137] width 20 height 10
type input "0h"
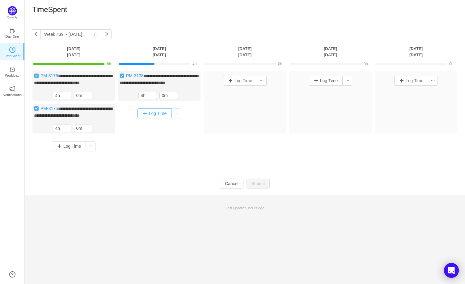
click at [161, 118] on button "Log Time" at bounding box center [155, 114] width 34 height 10
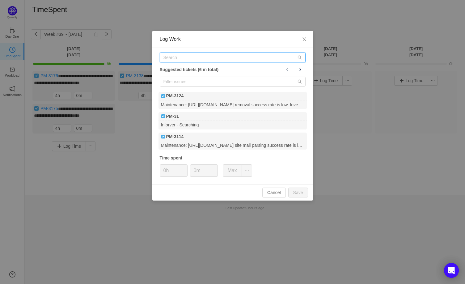
click at [175, 60] on input "text" at bounding box center [233, 58] width 146 height 10
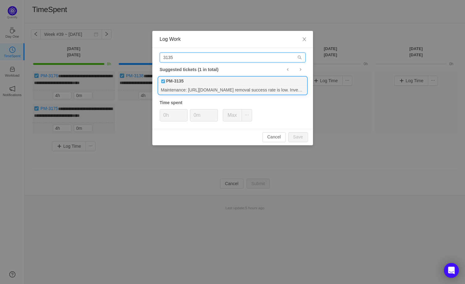
type input "3135"
click at [178, 87] on div "Maintenance: [URL][DOMAIN_NAME] removal success rate is low. Investigate & fix." at bounding box center [233, 90] width 148 height 8
click at [300, 137] on button "Save" at bounding box center [299, 137] width 20 height 10
type input "0h"
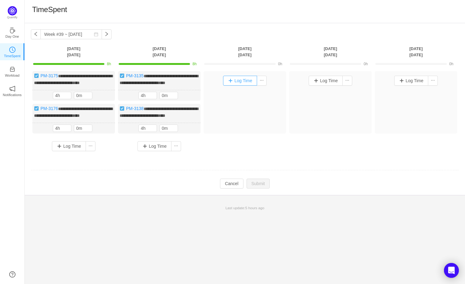
click at [242, 81] on button "Log Time" at bounding box center [240, 81] width 34 height 10
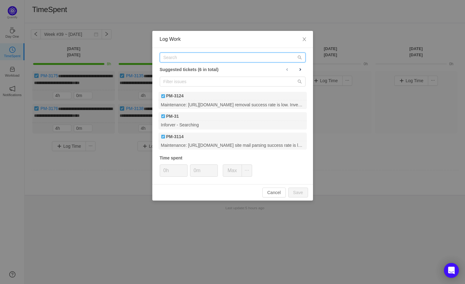
click at [189, 55] on input "text" at bounding box center [233, 58] width 146 height 10
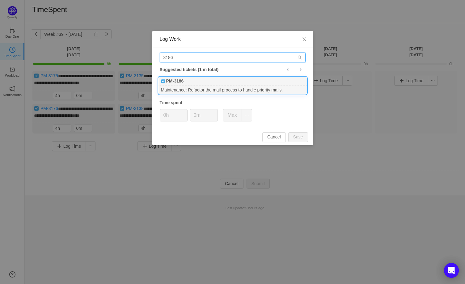
type input "3186"
click at [198, 88] on div "Maintenance: Refactor the mail process to handle priority mails." at bounding box center [233, 90] width 148 height 8
click at [298, 137] on button "Save" at bounding box center [299, 137] width 20 height 10
type input "0h"
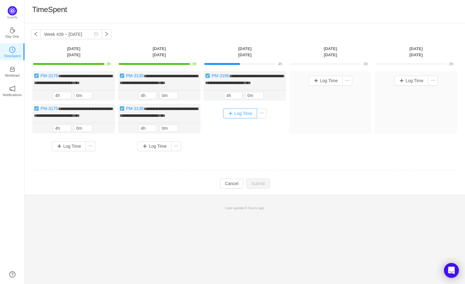
click at [250, 117] on button "Log Time" at bounding box center [240, 114] width 34 height 10
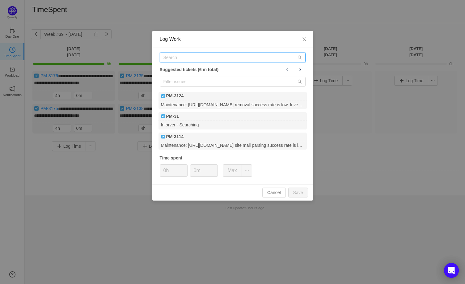
click at [173, 57] on input "text" at bounding box center [233, 58] width 146 height 10
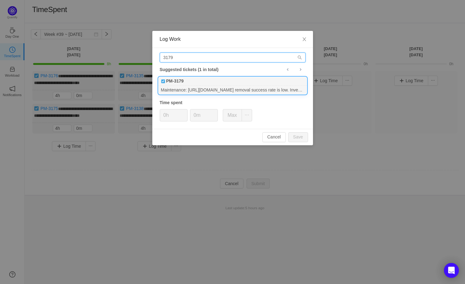
type input "3179"
click at [184, 83] on b "PM-3179" at bounding box center [175, 81] width 18 height 6
click at [304, 138] on button "Save" at bounding box center [299, 137] width 20 height 10
type input "0h"
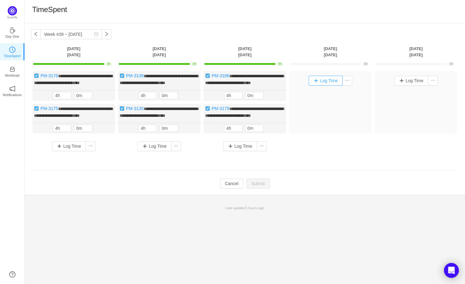
click at [322, 76] on button "Log Time" at bounding box center [326, 81] width 34 height 10
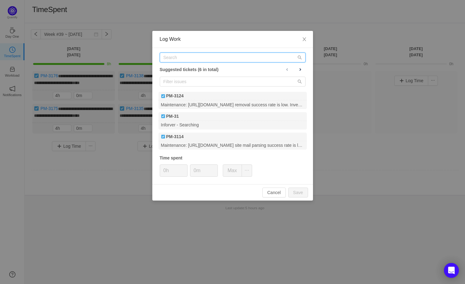
click at [175, 55] on input "text" at bounding box center [233, 58] width 146 height 10
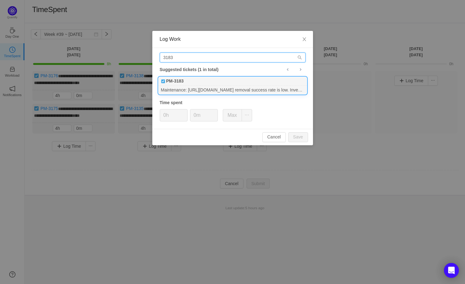
type input "3183"
click at [208, 90] on div "Maintenance: [URL][DOMAIN_NAME] removal success rate is low. Investigate & fix." at bounding box center [233, 90] width 148 height 8
click at [294, 139] on button "Save" at bounding box center [299, 137] width 20 height 10
type input "0h"
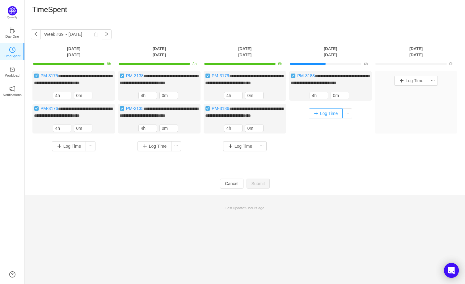
click at [325, 118] on button "Log Time" at bounding box center [326, 114] width 34 height 10
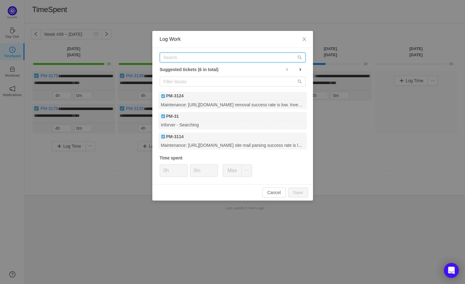
click at [195, 60] on input "text" at bounding box center [233, 58] width 146 height 10
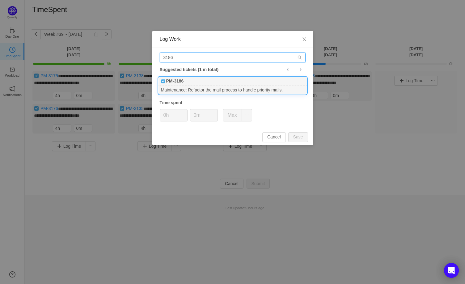
type input "3186"
click at [222, 88] on div "Maintenance: Refactor the mail process to handle priority mails." at bounding box center [233, 90] width 148 height 8
click at [297, 135] on button "Save" at bounding box center [299, 137] width 20 height 10
type input "0h"
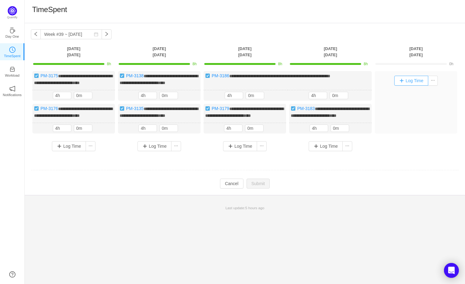
click at [412, 81] on button "Log Time" at bounding box center [412, 81] width 34 height 10
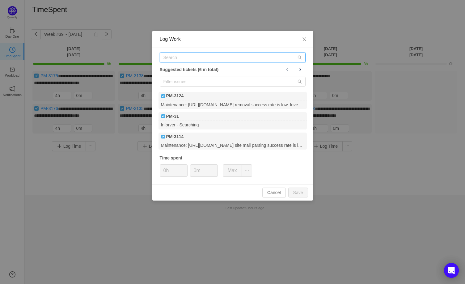
click at [178, 59] on input "text" at bounding box center [233, 58] width 146 height 10
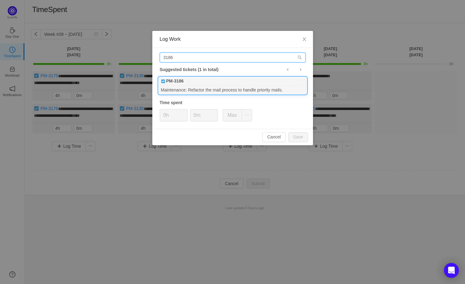
type input "3186"
click at [249, 84] on div "PM-3186" at bounding box center [233, 81] width 148 height 9
click at [306, 138] on button "Save" at bounding box center [299, 137] width 20 height 10
type input "0h"
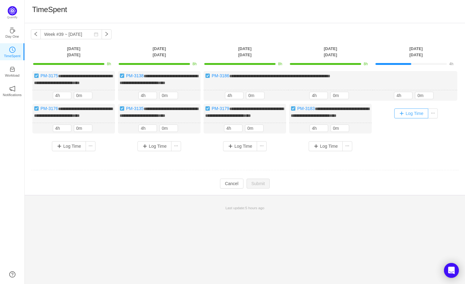
click at [413, 116] on button "Log Time" at bounding box center [412, 114] width 34 height 10
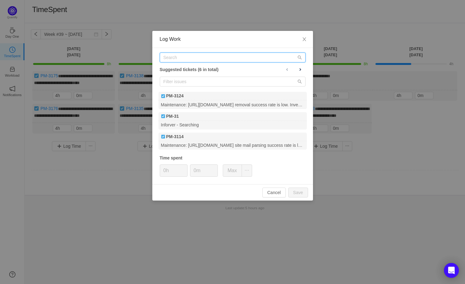
click at [181, 59] on input "text" at bounding box center [233, 58] width 146 height 10
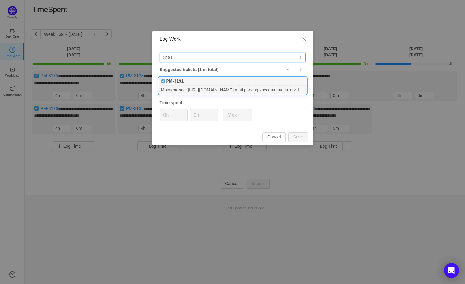
type input "3191"
click at [194, 85] on div "PM-3191" at bounding box center [233, 81] width 148 height 9
click at [302, 136] on button "Save" at bounding box center [299, 137] width 20 height 10
type input "0h"
